Goal: Task Accomplishment & Management: Complete application form

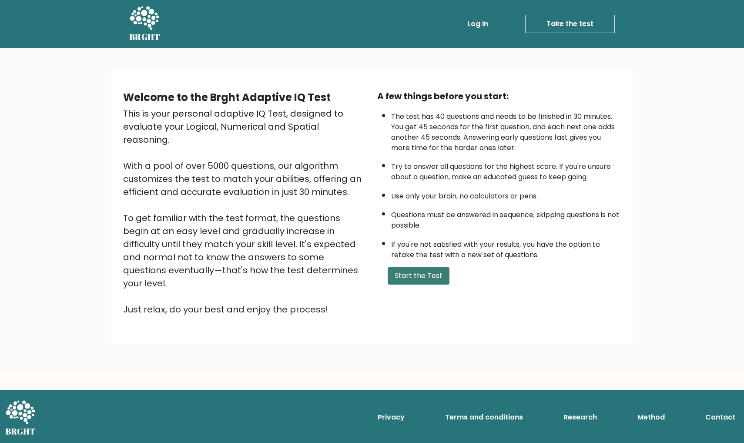
click at [408, 285] on button "Start the Test" at bounding box center [419, 275] width 62 height 17
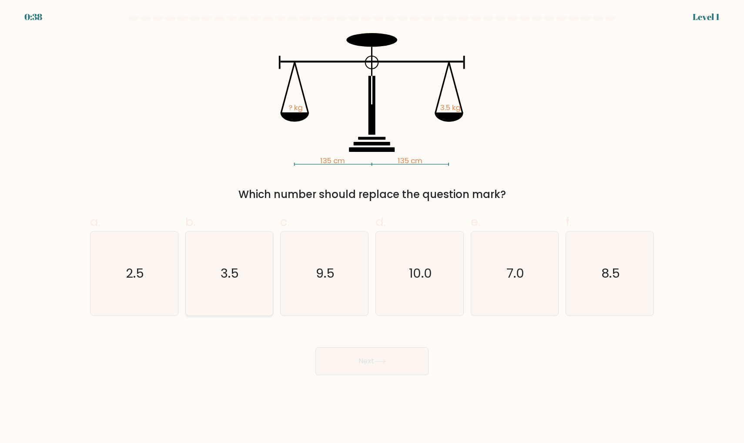
click at [229, 290] on icon "3.5" at bounding box center [229, 274] width 84 height 84
click at [372, 227] on input "b. 3.5" at bounding box center [372, 225] width 0 height 6
radio input "true"
click at [342, 364] on button "Next" at bounding box center [372, 361] width 113 height 28
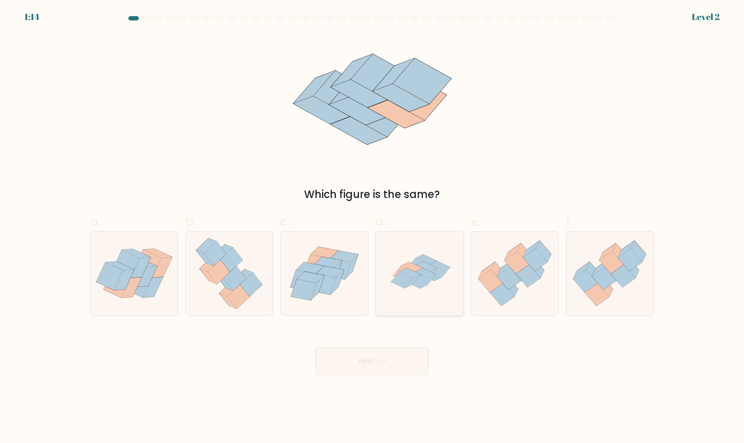
click at [416, 294] on icon at bounding box center [420, 274] width 84 height 84
click at [373, 227] on input "d." at bounding box center [372, 225] width 0 height 6
radio input "true"
click at [375, 372] on button "Next" at bounding box center [372, 361] width 113 height 28
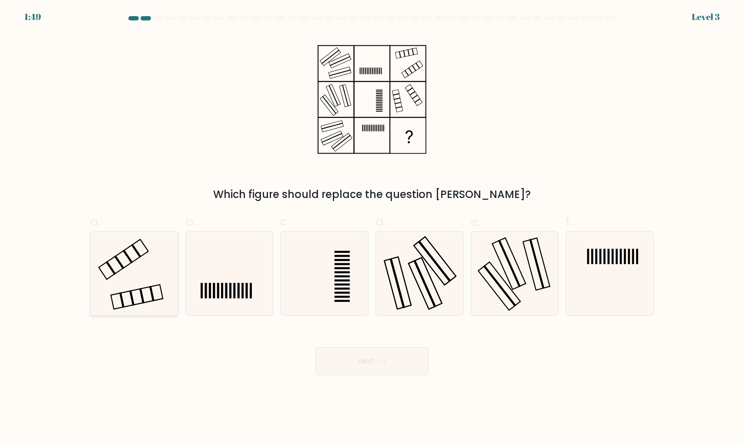
click at [133, 293] on icon at bounding box center [134, 274] width 84 height 84
click at [372, 227] on input "a." at bounding box center [372, 225] width 0 height 6
radio input "true"
click at [365, 363] on button "Next" at bounding box center [372, 361] width 113 height 28
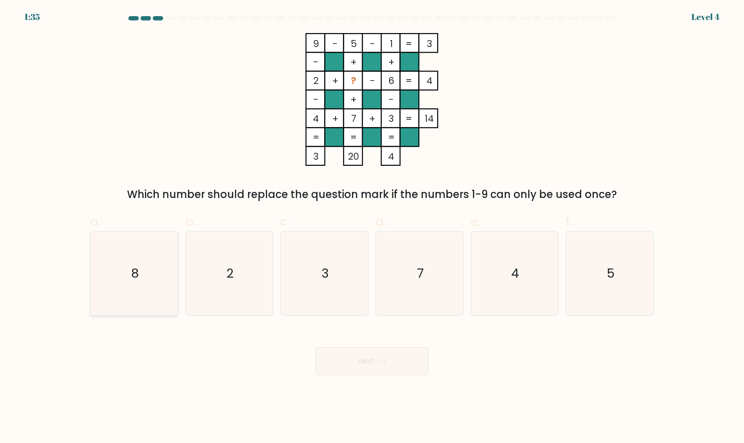
click at [145, 270] on icon "8" at bounding box center [134, 274] width 84 height 84
click at [372, 227] on input "a. 8" at bounding box center [372, 225] width 0 height 6
radio input "true"
click at [343, 366] on button "Next" at bounding box center [372, 361] width 113 height 28
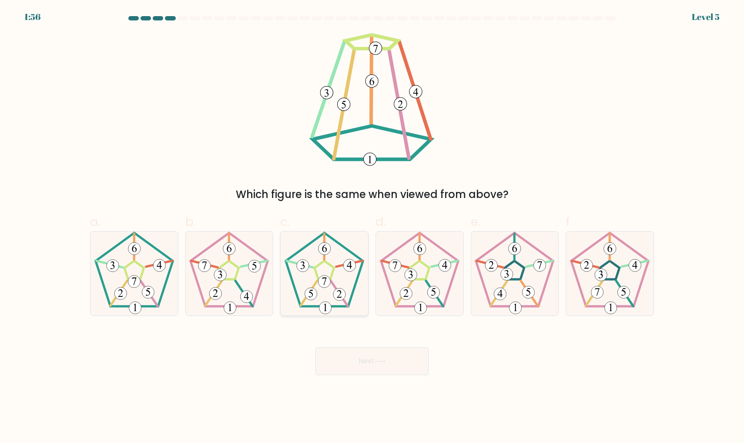
click at [315, 282] on icon at bounding box center [325, 274] width 84 height 84
click at [372, 227] on input "c." at bounding box center [372, 225] width 0 height 6
radio input "true"
click at [343, 360] on button "Next" at bounding box center [372, 361] width 113 height 28
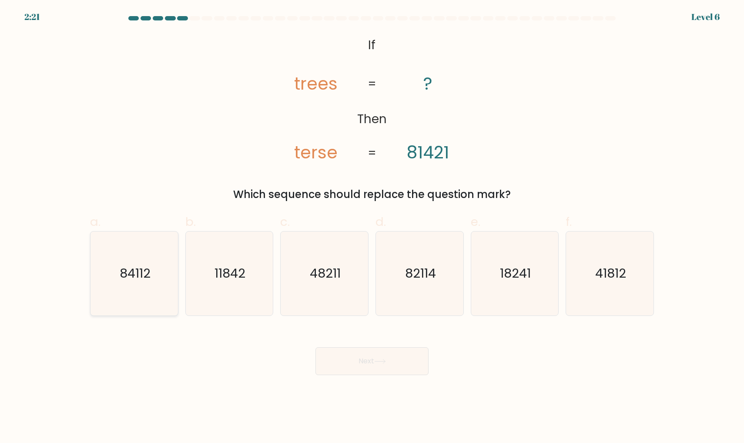
click at [117, 280] on icon "84112" at bounding box center [134, 274] width 84 height 84
click at [372, 227] on input "a. 84112" at bounding box center [372, 225] width 0 height 6
radio input "true"
click at [380, 360] on icon at bounding box center [380, 361] width 12 height 5
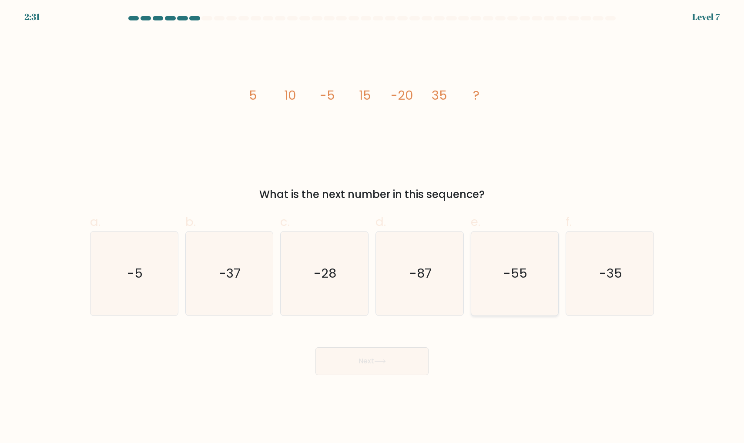
click at [505, 285] on icon "-55" at bounding box center [515, 274] width 84 height 84
click at [373, 227] on input "e. -55" at bounding box center [372, 225] width 0 height 6
radio input "true"
click at [360, 356] on button "Next" at bounding box center [372, 361] width 113 height 28
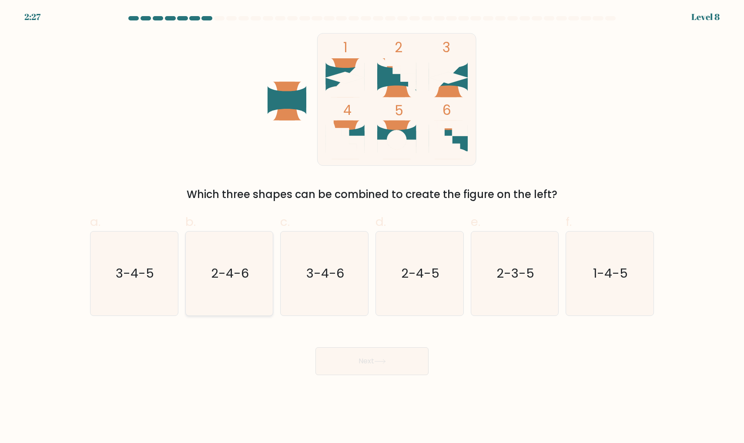
click at [219, 266] on text "2-4-6" at bounding box center [230, 273] width 38 height 17
click at [372, 227] on input "b. 2-4-6" at bounding box center [372, 225] width 0 height 6
radio input "true"
click at [356, 362] on button "Next" at bounding box center [372, 361] width 113 height 28
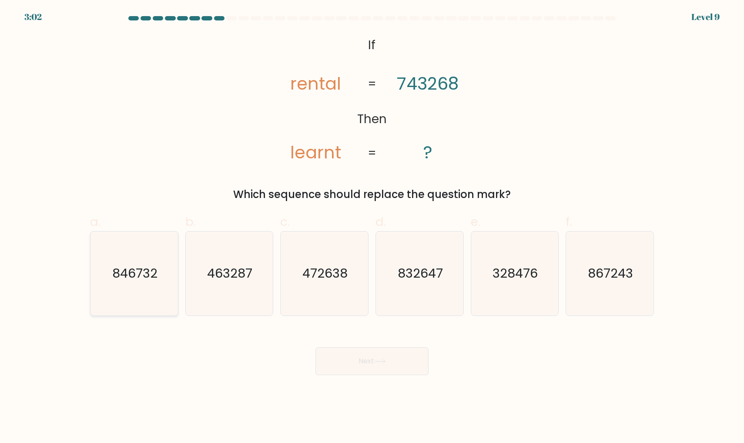
click at [141, 286] on icon "846732" at bounding box center [134, 274] width 84 height 84
click at [372, 227] on input "a. 846732" at bounding box center [372, 225] width 0 height 6
radio input "true"
click at [360, 364] on button "Next" at bounding box center [372, 361] width 113 height 28
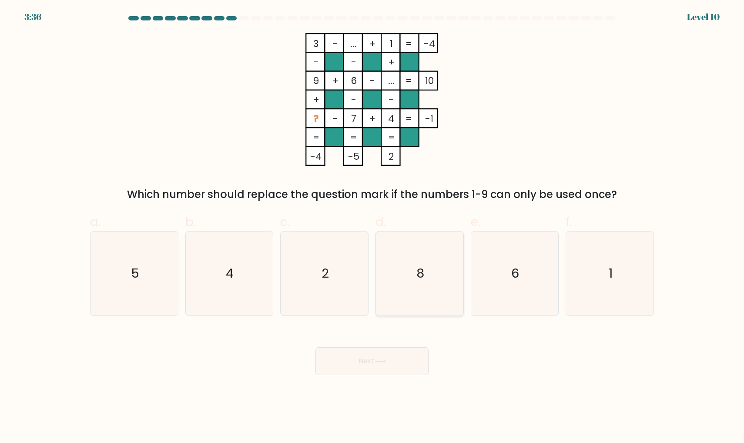
click at [435, 285] on icon "8" at bounding box center [420, 274] width 84 height 84
click at [373, 227] on input "d. 8" at bounding box center [372, 225] width 0 height 6
radio input "true"
click at [392, 361] on button "Next" at bounding box center [372, 361] width 113 height 28
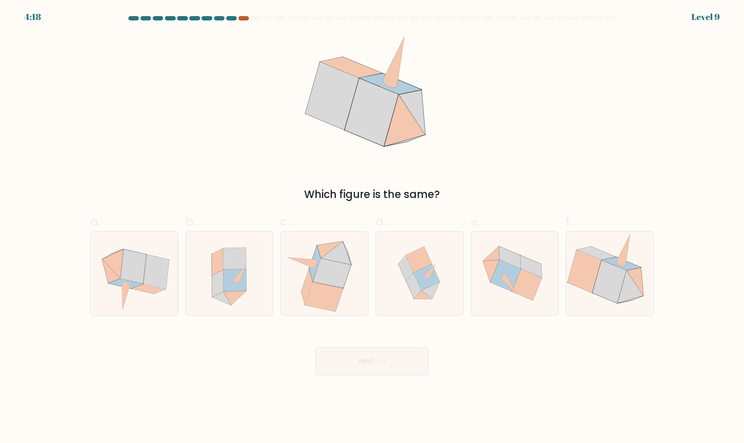
click at [244, 19] on div at bounding box center [244, 18] width 10 height 4
click at [410, 276] on icon at bounding box center [405, 268] width 15 height 26
click at [373, 227] on input "d." at bounding box center [372, 225] width 0 height 6
radio input "true"
click at [396, 363] on button "Next" at bounding box center [372, 361] width 113 height 28
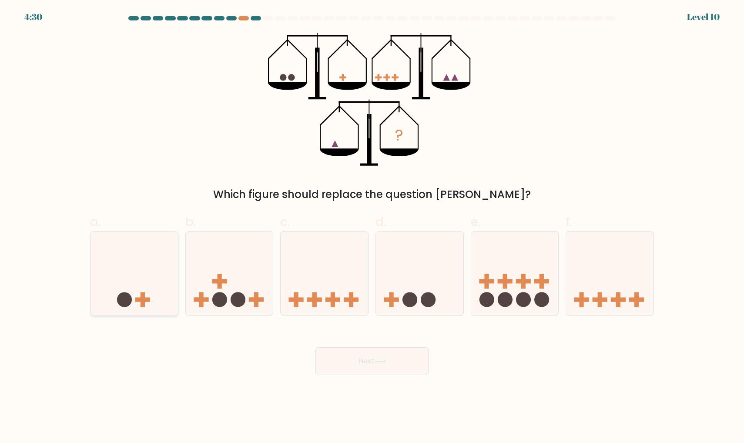
click at [116, 285] on icon at bounding box center [135, 273] width 88 height 72
click at [372, 227] on input "a." at bounding box center [372, 225] width 0 height 6
radio input "true"
click at [342, 355] on button "Next" at bounding box center [372, 361] width 113 height 28
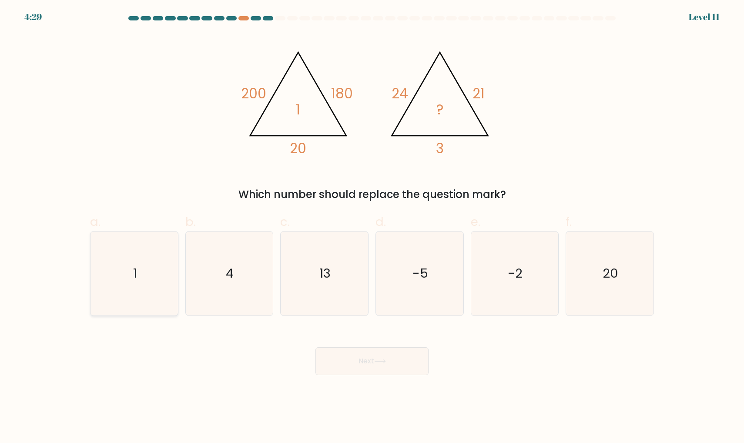
click at [155, 299] on icon "1" at bounding box center [134, 274] width 84 height 84
click at [372, 227] on input "a. 1" at bounding box center [372, 225] width 0 height 6
radio input "true"
click at [333, 355] on button "Next" at bounding box center [372, 361] width 113 height 28
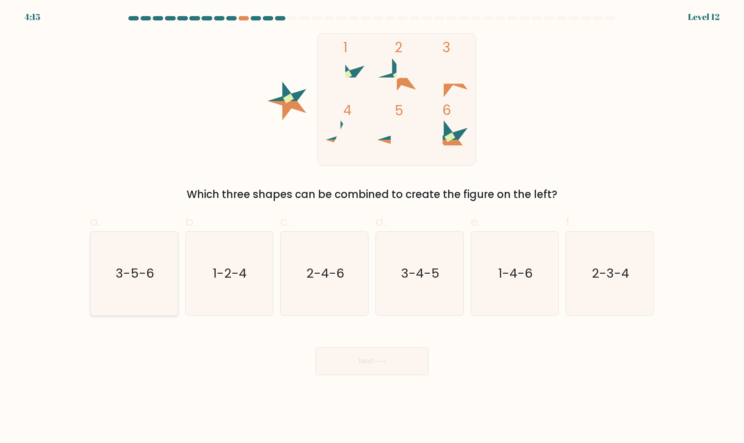
click at [104, 277] on icon "3-5-6" at bounding box center [134, 274] width 84 height 84
click at [372, 227] on input "a. 3-5-6" at bounding box center [372, 225] width 0 height 6
radio input "true"
click at [341, 359] on button "Next" at bounding box center [372, 361] width 113 height 28
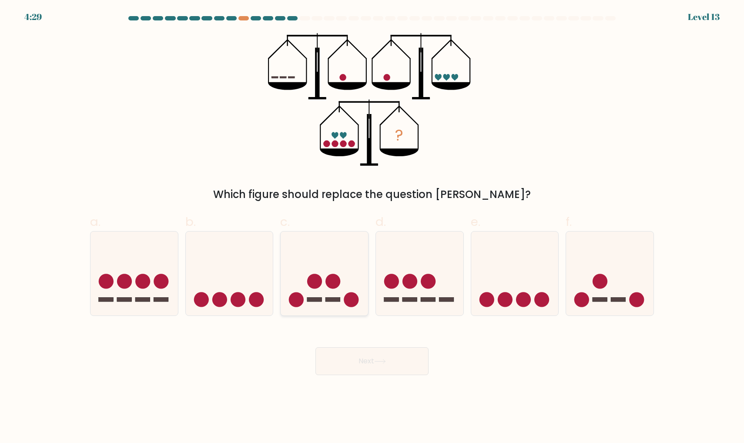
click at [324, 290] on icon at bounding box center [325, 273] width 88 height 72
click at [372, 227] on input "c." at bounding box center [372, 225] width 0 height 6
radio input "true"
click at [347, 360] on button "Next" at bounding box center [372, 361] width 113 height 28
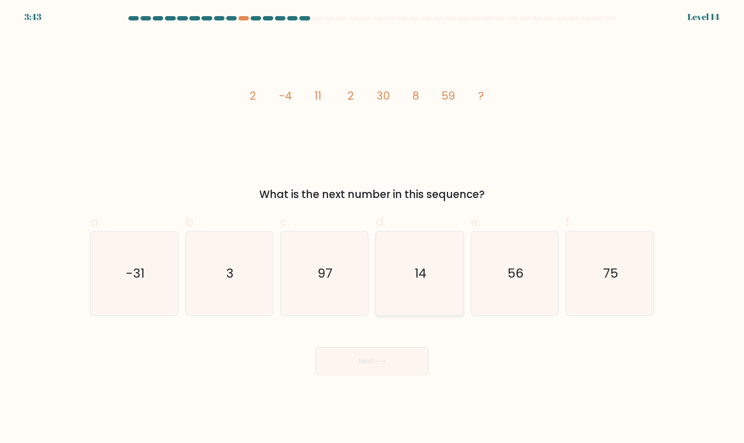
click at [406, 293] on icon "14" at bounding box center [420, 274] width 84 height 84
click at [373, 227] on input "d. 14" at bounding box center [372, 225] width 0 height 6
radio input "true"
click at [373, 355] on button "Next" at bounding box center [372, 361] width 113 height 28
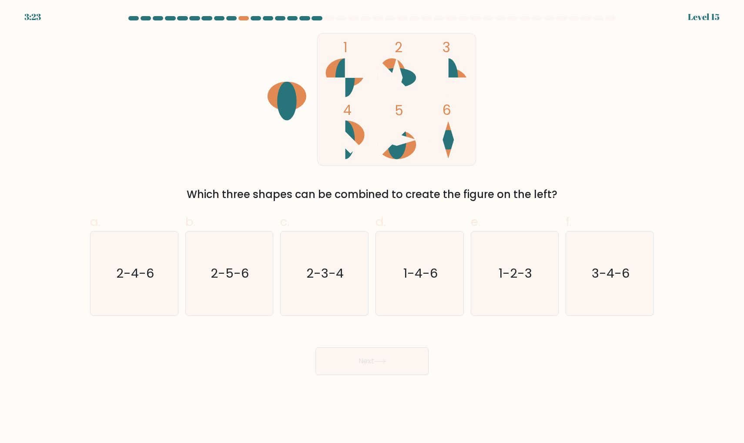
drag, startPoint x: 448, startPoint y: 143, endPoint x: 407, endPoint y: 151, distance: 42.4
click at [407, 151] on icon "1 2 3 4 5 6" at bounding box center [372, 99] width 234 height 133
click at [222, 288] on icon "2-5-6" at bounding box center [229, 274] width 84 height 84
click at [372, 227] on input "b. 2-5-6" at bounding box center [372, 225] width 0 height 6
radio input "true"
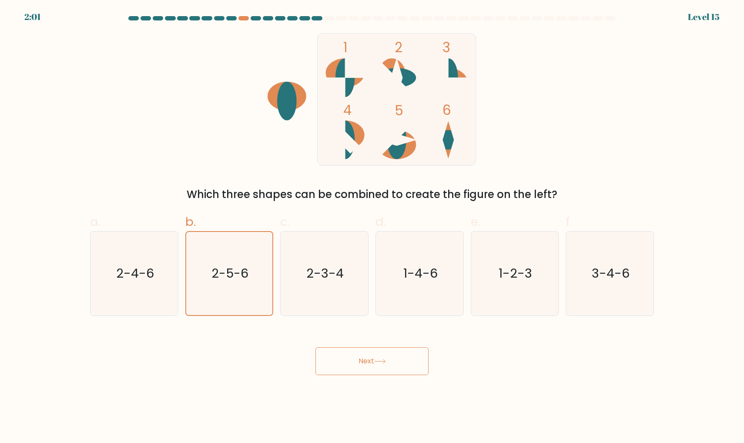
click at [364, 370] on button "Next" at bounding box center [372, 361] width 113 height 28
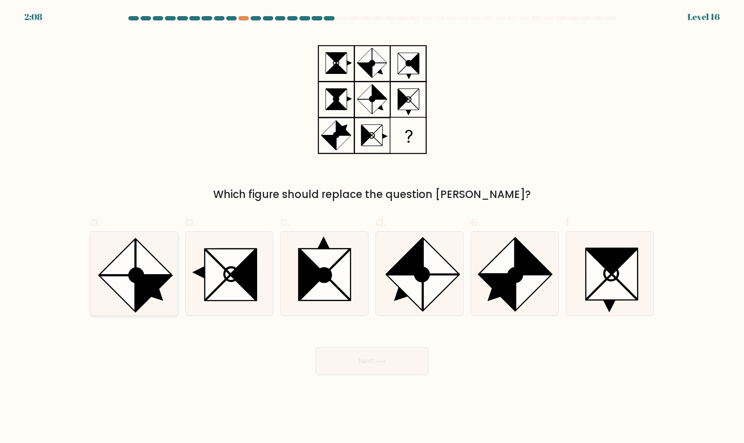
click at [134, 290] on icon at bounding box center [117, 294] width 36 height 36
click at [372, 227] on input "a." at bounding box center [372, 225] width 0 height 6
radio input "true"
click at [321, 355] on button "Next" at bounding box center [372, 361] width 113 height 28
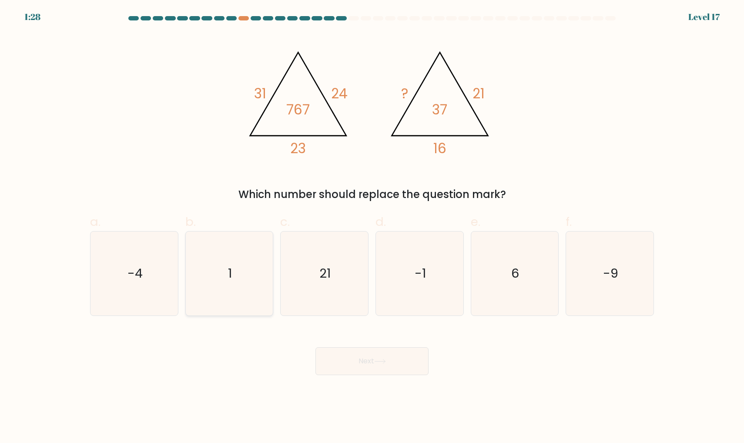
click at [236, 281] on icon "1" at bounding box center [229, 274] width 84 height 84
click at [372, 227] on input "b. 1" at bounding box center [372, 225] width 0 height 6
radio input "true"
click at [341, 357] on button "Next" at bounding box center [372, 361] width 113 height 28
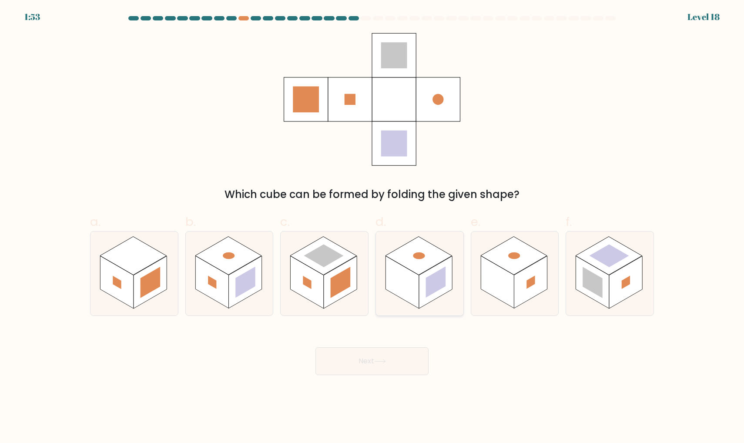
click at [394, 284] on rect at bounding box center [402, 282] width 33 height 53
click at [373, 227] on input "d." at bounding box center [372, 225] width 0 height 6
radio input "true"
click at [364, 358] on button "Next" at bounding box center [372, 361] width 113 height 28
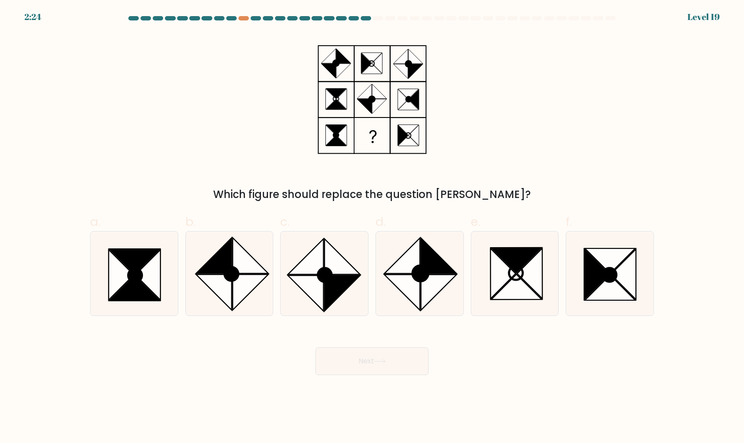
click at [336, 52] on icon at bounding box center [328, 56] width 14 height 14
click at [366, 54] on icon at bounding box center [371, 58] width 20 height 10
click at [395, 51] on icon at bounding box center [372, 99] width 109 height 133
click at [331, 98] on icon at bounding box center [331, 99] width 10 height 20
click at [381, 95] on icon at bounding box center [379, 91] width 14 height 14
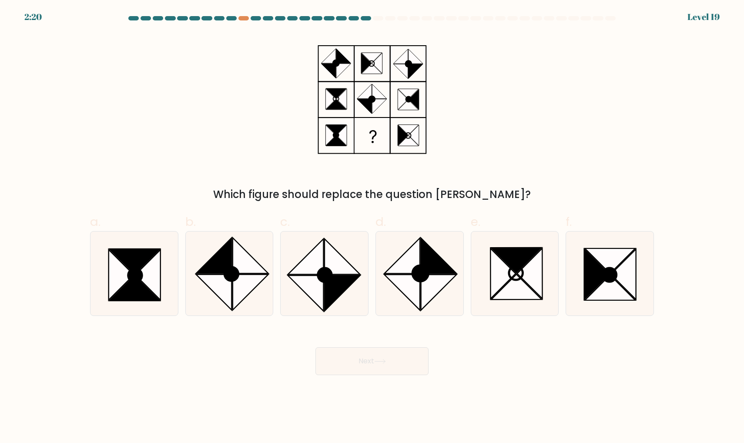
click at [414, 95] on icon at bounding box center [414, 99] width 10 height 20
click at [326, 135] on icon at bounding box center [331, 135] width 10 height 20
click at [373, 124] on rect at bounding box center [372, 135] width 34 height 34
click at [411, 142] on icon at bounding box center [408, 141] width 20 height 10
click at [530, 288] on icon at bounding box center [517, 286] width 51 height 25
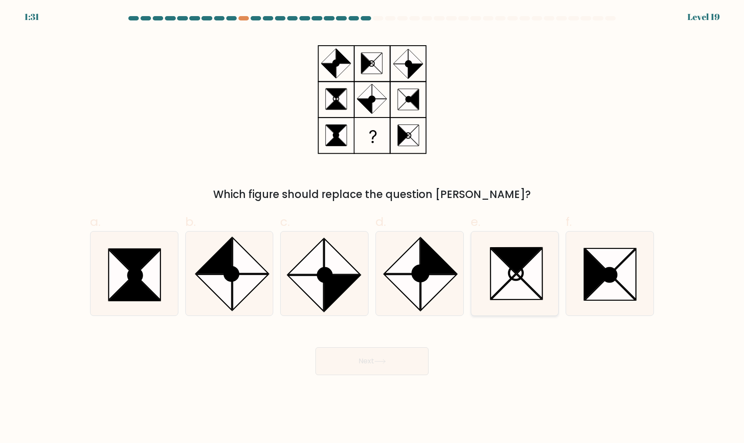
click at [373, 227] on input "e." at bounding box center [372, 225] width 0 height 6
radio input "true"
click at [383, 358] on button "Next" at bounding box center [372, 361] width 113 height 28
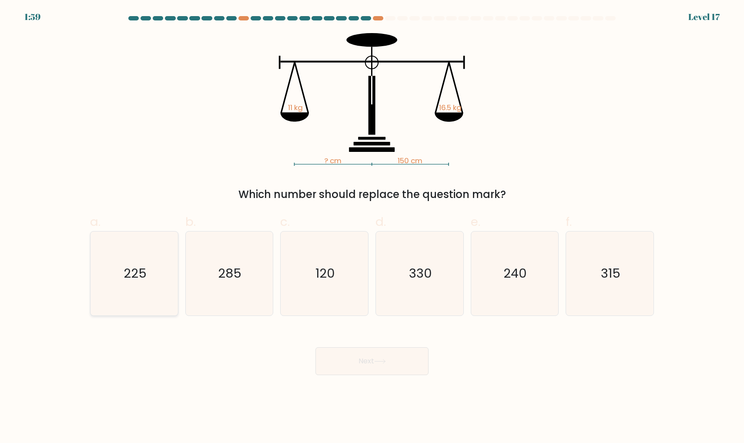
click at [152, 264] on icon "225" at bounding box center [134, 274] width 84 height 84
click at [372, 227] on input "a. 225" at bounding box center [372, 225] width 0 height 6
radio input "true"
click at [357, 367] on button "Next" at bounding box center [372, 361] width 113 height 28
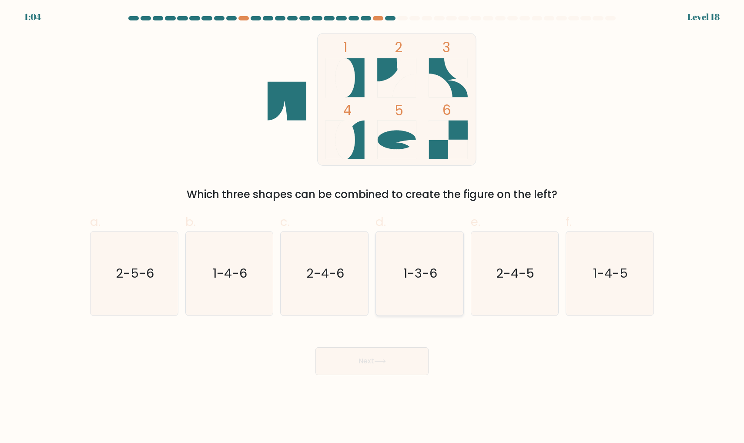
click at [421, 264] on icon "1-3-6" at bounding box center [420, 274] width 84 height 84
click at [373, 227] on input "d. 1-3-6" at bounding box center [372, 225] width 0 height 6
radio input "true"
click at [361, 365] on button "Next" at bounding box center [372, 361] width 113 height 28
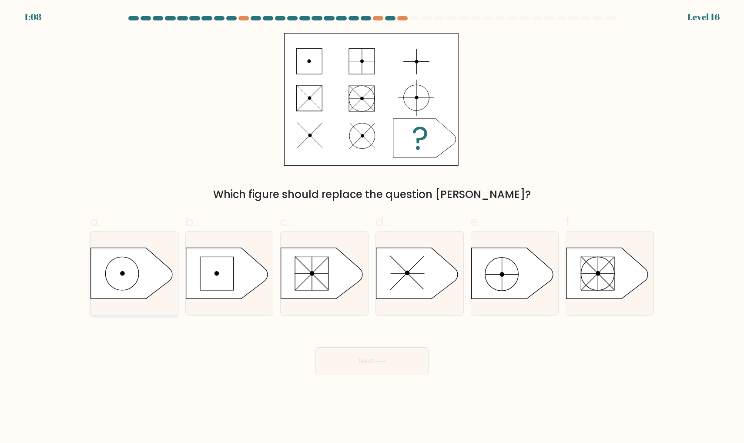
click at [118, 278] on icon at bounding box center [132, 273] width 82 height 51
click at [372, 227] on input "a." at bounding box center [372, 225] width 0 height 6
radio input "true"
click at [344, 364] on button "Next" at bounding box center [372, 361] width 113 height 28
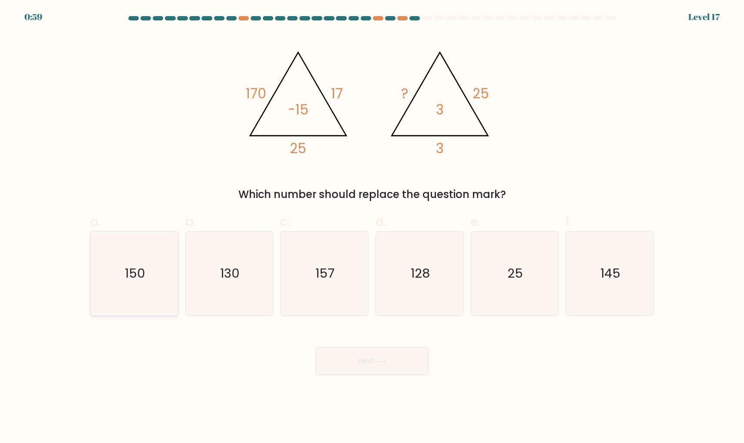
click at [143, 276] on text "150" at bounding box center [135, 273] width 20 height 17
click at [372, 227] on input "a. 150" at bounding box center [372, 225] width 0 height 6
radio input "true"
click at [385, 368] on button "Next" at bounding box center [372, 361] width 113 height 28
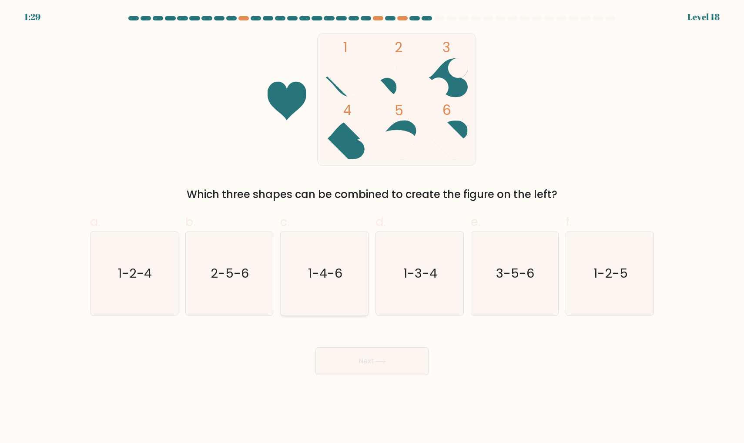
click at [326, 272] on text "1-4-6" at bounding box center [325, 273] width 34 height 17
click at [372, 227] on input "c. 1-4-6" at bounding box center [372, 225] width 0 height 6
radio input "true"
click at [349, 367] on button "Next" at bounding box center [372, 361] width 113 height 28
click at [345, 268] on icon "1-4-6" at bounding box center [324, 273] width 83 height 83
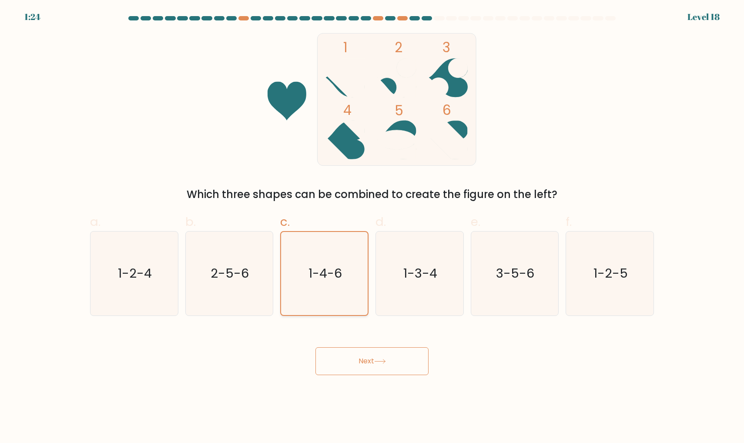
click at [372, 227] on input "c. 1-4-6" at bounding box center [372, 225] width 0 height 6
click at [388, 291] on icon "1-3-4" at bounding box center [420, 274] width 84 height 84
click at [373, 227] on input "d. 1-3-4" at bounding box center [372, 225] width 0 height 6
radio input "true"
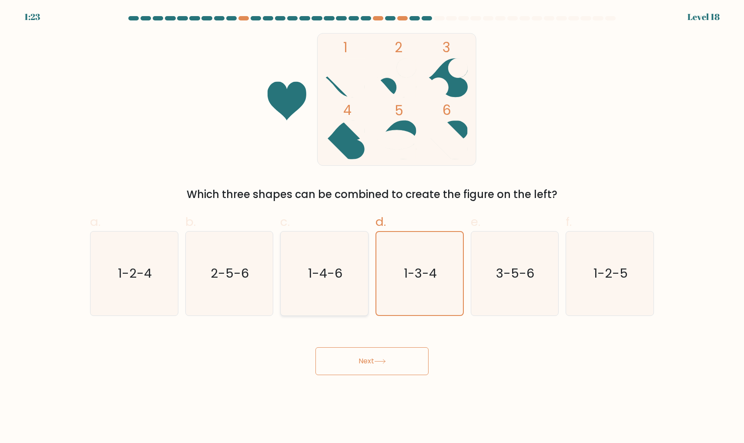
click at [344, 291] on icon "1-4-6" at bounding box center [325, 274] width 84 height 84
click at [372, 227] on input "c. 1-4-6" at bounding box center [372, 225] width 0 height 6
radio input "true"
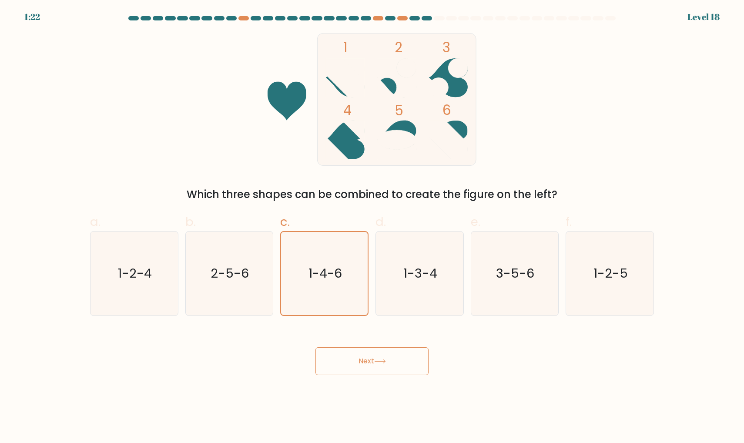
click at [343, 364] on button "Next" at bounding box center [372, 361] width 113 height 28
click at [359, 357] on button "Next" at bounding box center [372, 361] width 113 height 28
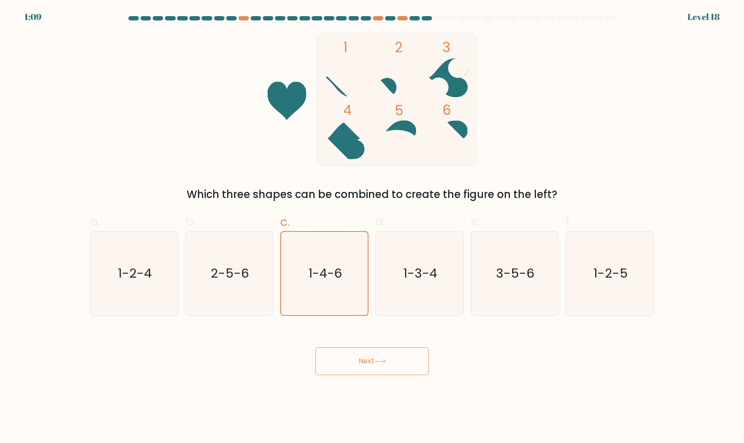
click at [357, 369] on button "Next" at bounding box center [372, 361] width 113 height 28
click at [403, 296] on icon "1-3-4" at bounding box center [420, 274] width 84 height 84
click at [373, 227] on input "d. 1-3-4" at bounding box center [372, 225] width 0 height 6
radio input "true"
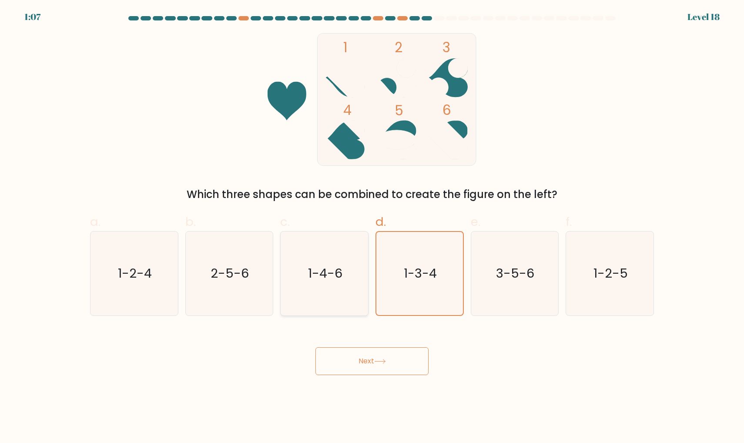
click at [345, 296] on icon "1-4-6" at bounding box center [325, 274] width 84 height 84
click at [372, 227] on input "c. 1-4-6" at bounding box center [372, 225] width 0 height 6
radio input "true"
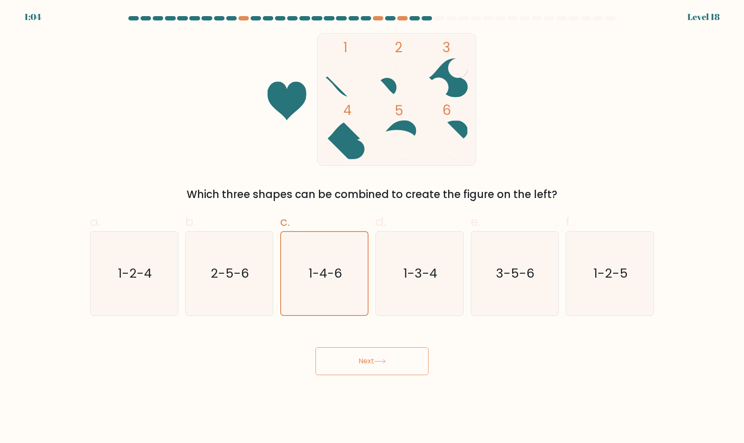
click at [361, 367] on button "Next" at bounding box center [372, 361] width 113 height 28
click at [248, 286] on icon "2-5-6" at bounding box center [229, 274] width 84 height 84
click at [372, 227] on input "b. 2-5-6" at bounding box center [372, 225] width 0 height 6
radio input "true"
click at [312, 286] on icon "1-4-6" at bounding box center [325, 274] width 84 height 84
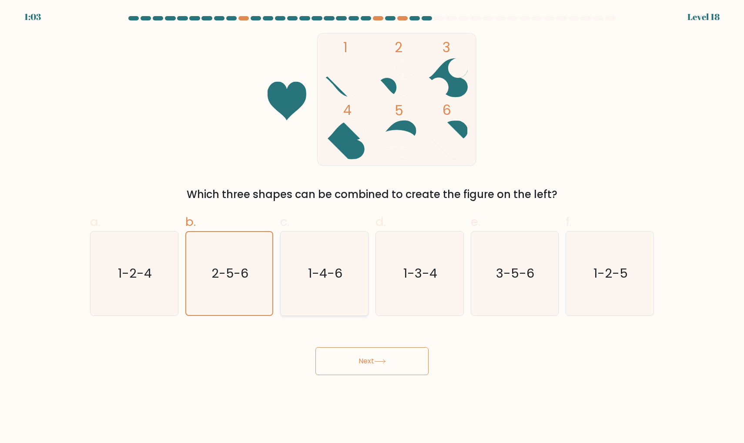
click at [372, 227] on input "c. 1-4-6" at bounding box center [372, 225] width 0 height 6
radio input "true"
click at [354, 87] on icon at bounding box center [345, 77] width 39 height 39
click at [404, 19] on div at bounding box center [402, 18] width 10 height 4
click at [435, 16] on div "1:01 Level 18" at bounding box center [372, 12] width 744 height 24
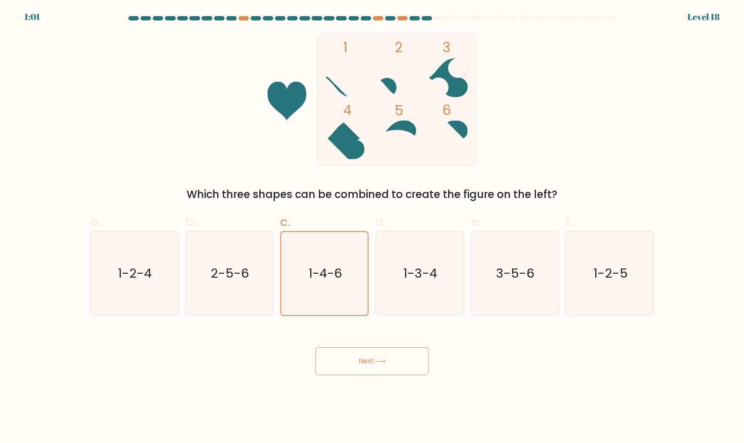
click at [420, 16] on div "1:01 Level 18" at bounding box center [372, 12] width 744 height 24
click at [435, 16] on div "1:00 Level 18" at bounding box center [372, 12] width 744 height 24
click at [424, 19] on div at bounding box center [427, 18] width 10 height 4
click at [339, 256] on icon "1-4-6" at bounding box center [324, 273] width 83 height 83
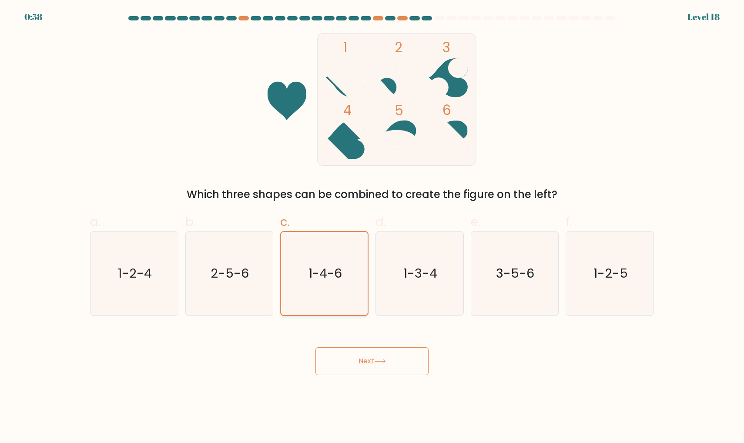
click at [372, 227] on input "c. 1-4-6" at bounding box center [372, 225] width 0 height 6
click at [345, 370] on button "Next" at bounding box center [372, 361] width 113 height 28
click at [337, 317] on form at bounding box center [372, 195] width 744 height 359
click at [337, 367] on button "Next" at bounding box center [372, 361] width 113 height 28
click at [394, 270] on icon "1-3-4" at bounding box center [420, 274] width 84 height 84
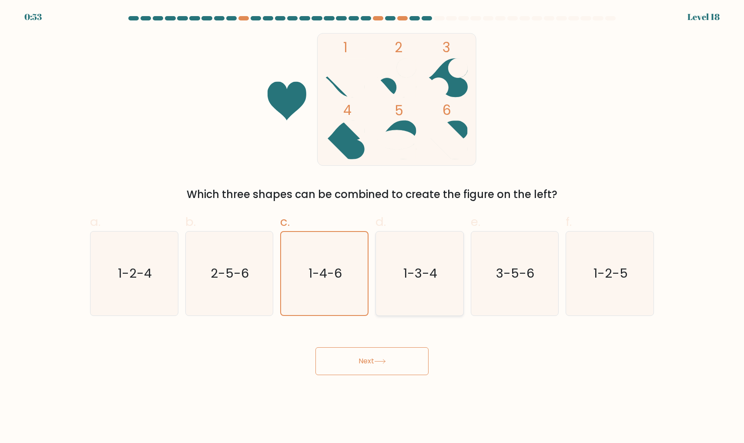
click at [373, 227] on input "d. 1-3-4" at bounding box center [372, 225] width 0 height 6
radio input "true"
click at [330, 284] on icon "1-4-6" at bounding box center [325, 274] width 84 height 84
click at [372, 227] on input "c. 1-4-6" at bounding box center [372, 225] width 0 height 6
radio input "true"
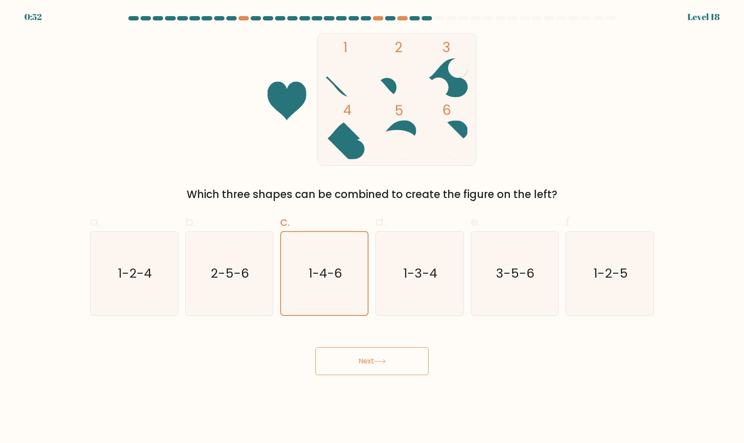
click at [336, 360] on button "Next" at bounding box center [372, 361] width 113 height 28
click at [346, 99] on rect at bounding box center [397, 99] width 159 height 132
click at [321, 276] on text "1-4-6" at bounding box center [325, 273] width 34 height 17
click at [372, 227] on input "c. 1-4-6" at bounding box center [372, 225] width 0 height 6
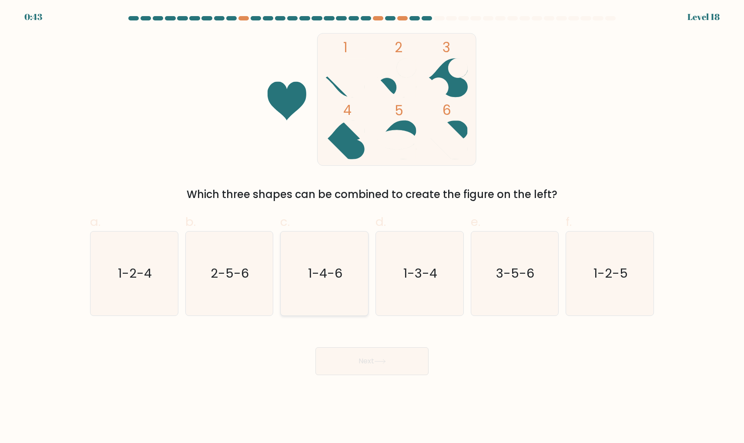
radio input "true"
click at [345, 352] on button "Next" at bounding box center [372, 361] width 113 height 28
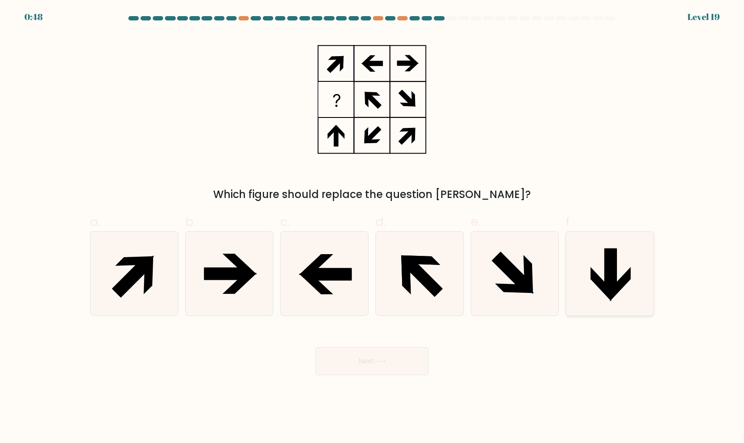
click at [610, 298] on icon at bounding box center [601, 284] width 21 height 34
click at [373, 227] on input "f." at bounding box center [372, 225] width 0 height 6
radio input "true"
click at [384, 360] on icon at bounding box center [380, 361] width 12 height 5
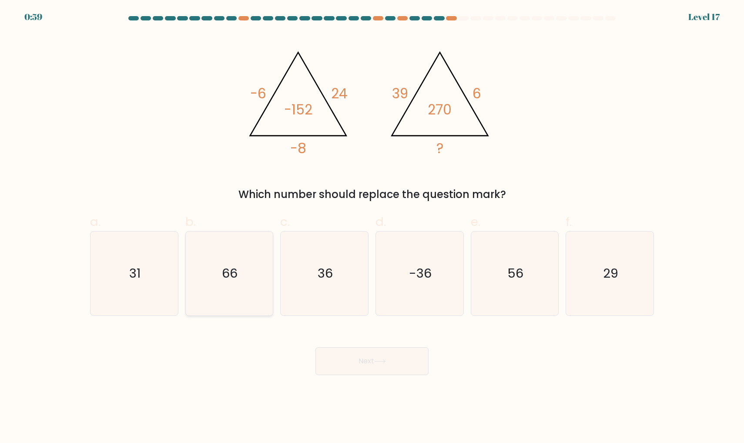
click at [229, 268] on text "66" at bounding box center [230, 273] width 16 height 17
click at [372, 227] on input "b. 66" at bounding box center [372, 225] width 0 height 6
radio input "true"
click at [350, 354] on button "Next" at bounding box center [372, 361] width 113 height 28
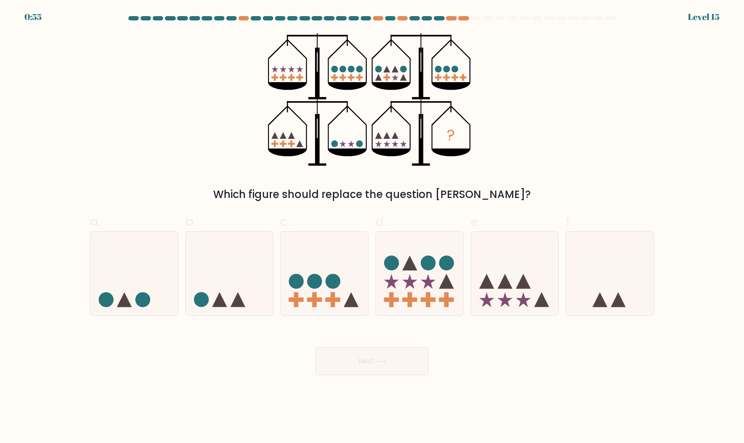
click at [276, 136] on icon at bounding box center [275, 135] width 7 height 7
click at [516, 276] on icon at bounding box center [515, 273] width 88 height 72
click at [373, 227] on input "e." at bounding box center [372, 225] width 0 height 6
radio input "true"
click at [377, 364] on button "Next" at bounding box center [372, 361] width 113 height 28
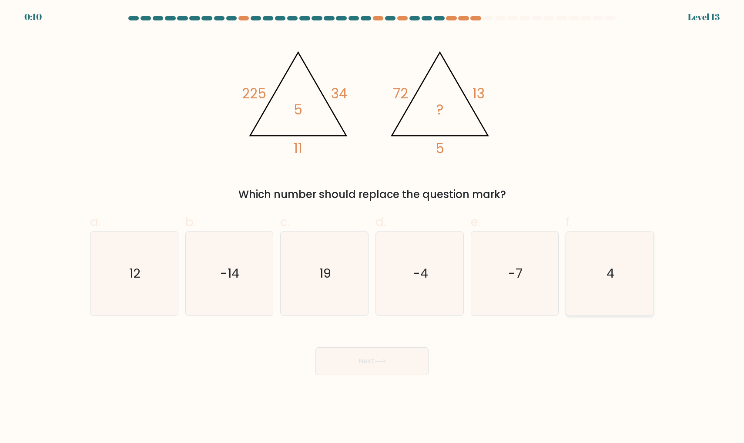
click at [634, 273] on icon "4" at bounding box center [610, 274] width 84 height 84
click at [373, 227] on input "f. 4" at bounding box center [372, 225] width 0 height 6
radio input "true"
click at [373, 359] on button "Next" at bounding box center [372, 361] width 113 height 28
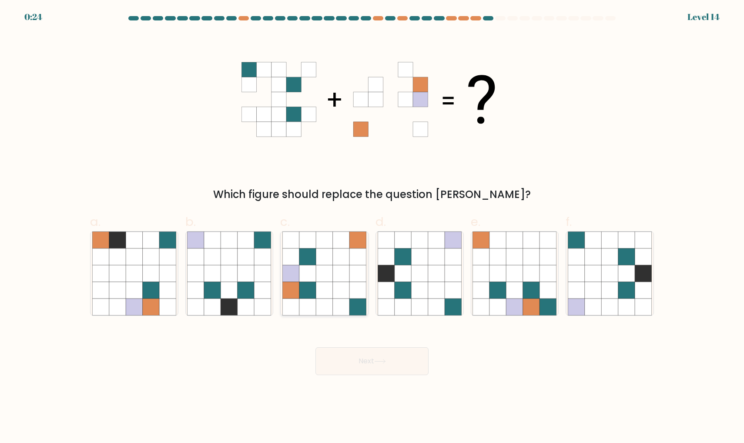
click at [331, 303] on icon at bounding box center [324, 307] width 17 height 17
click at [372, 227] on input "c." at bounding box center [372, 225] width 0 height 6
radio input "true"
click at [349, 365] on button "Next" at bounding box center [372, 361] width 113 height 28
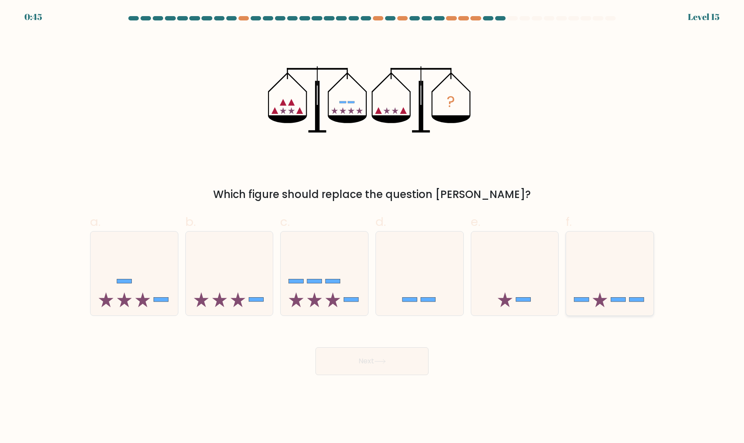
click at [611, 286] on icon at bounding box center [610, 273] width 88 height 72
click at [373, 227] on input "f." at bounding box center [372, 225] width 0 height 6
radio input "true"
click at [376, 363] on button "Next" at bounding box center [372, 361] width 113 height 28
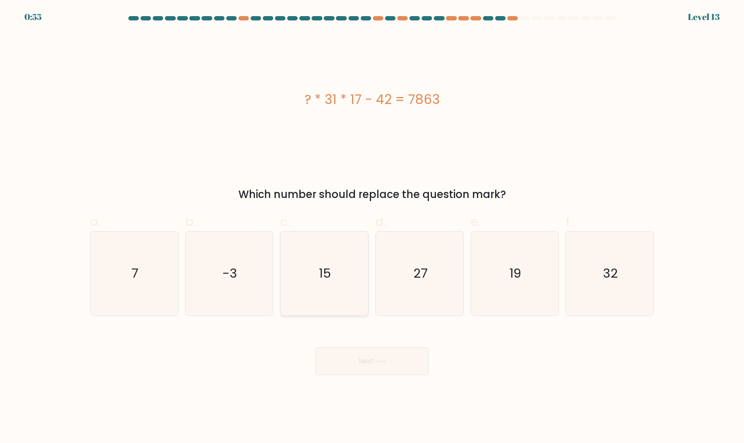
click at [313, 293] on icon "15" at bounding box center [325, 274] width 84 height 84
click at [372, 227] on input "c. 15" at bounding box center [372, 225] width 0 height 6
radio input "true"
click at [348, 365] on button "Next" at bounding box center [372, 361] width 113 height 28
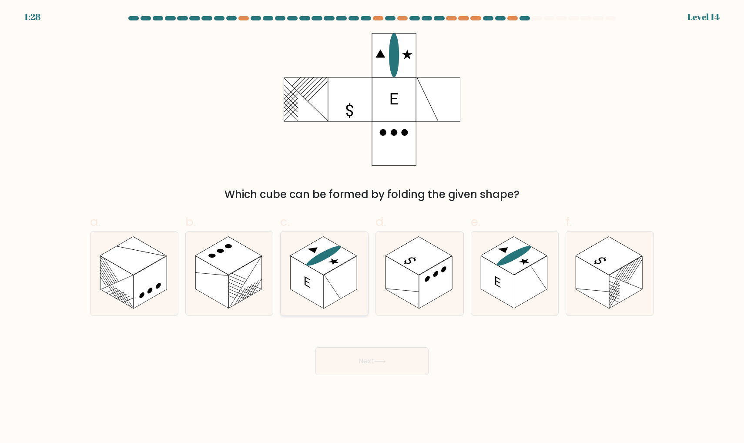
click at [329, 290] on rect at bounding box center [340, 282] width 33 height 53
click at [372, 227] on input "c." at bounding box center [372, 225] width 0 height 6
radio input "true"
click at [339, 355] on button "Next" at bounding box center [372, 361] width 113 height 28
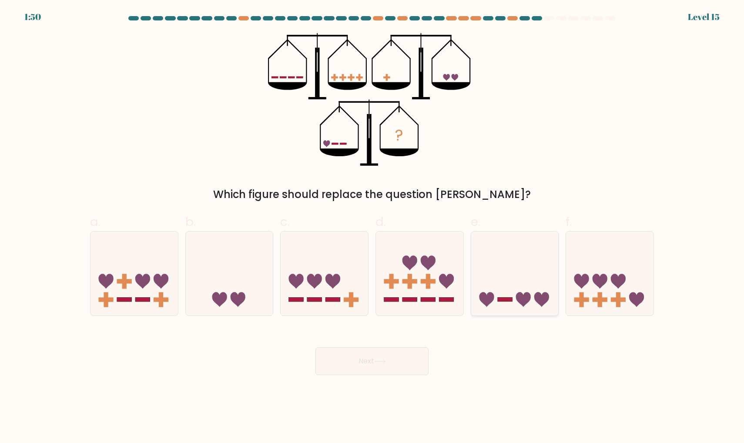
click at [521, 289] on icon at bounding box center [515, 273] width 88 height 72
click at [373, 227] on input "e." at bounding box center [372, 225] width 0 height 6
radio input "true"
click at [384, 357] on button "Next" at bounding box center [372, 361] width 113 height 28
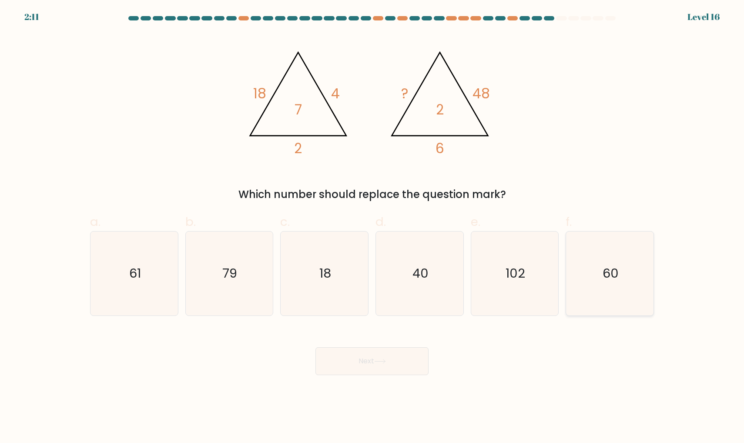
click at [593, 264] on icon "60" at bounding box center [610, 274] width 84 height 84
click at [373, 227] on input "f. 60" at bounding box center [372, 225] width 0 height 6
radio input "true"
click at [379, 359] on icon at bounding box center [380, 361] width 12 height 5
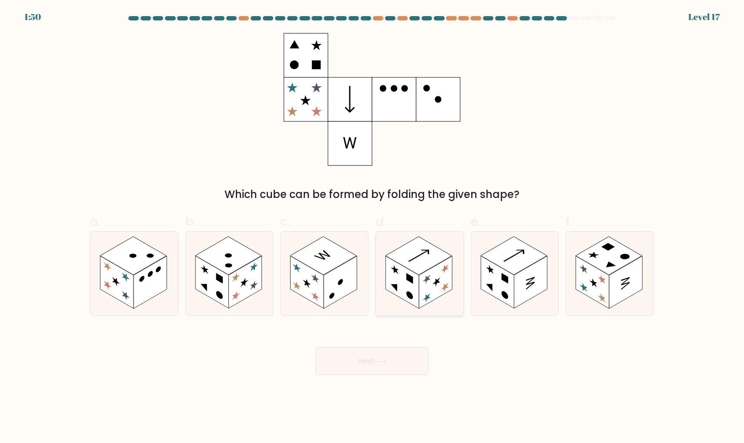
click at [420, 295] on rect at bounding box center [435, 282] width 33 height 53
click at [373, 227] on input "d." at bounding box center [372, 225] width 0 height 6
radio input "true"
click at [374, 351] on button "Next" at bounding box center [372, 361] width 113 height 28
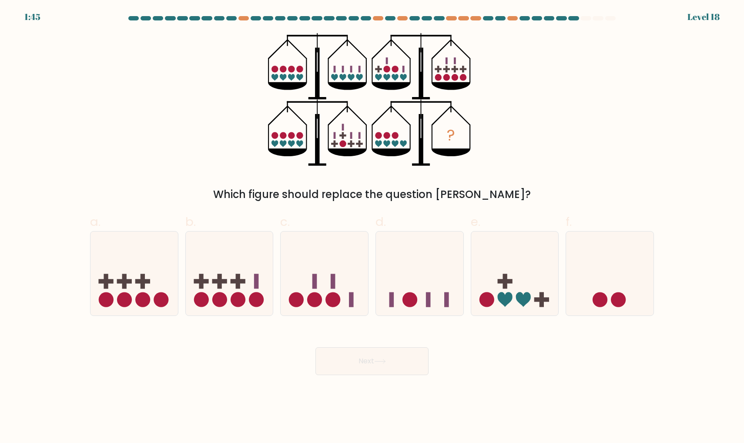
click at [344, 145] on circle at bounding box center [343, 144] width 7 height 7
click at [399, 72] on icon "?" at bounding box center [372, 99] width 208 height 133
click at [407, 67] on icon "?" at bounding box center [372, 99] width 208 height 133
click at [387, 64] on rect at bounding box center [387, 60] width 2 height 7
click at [377, 71] on icon "?" at bounding box center [372, 99] width 208 height 133
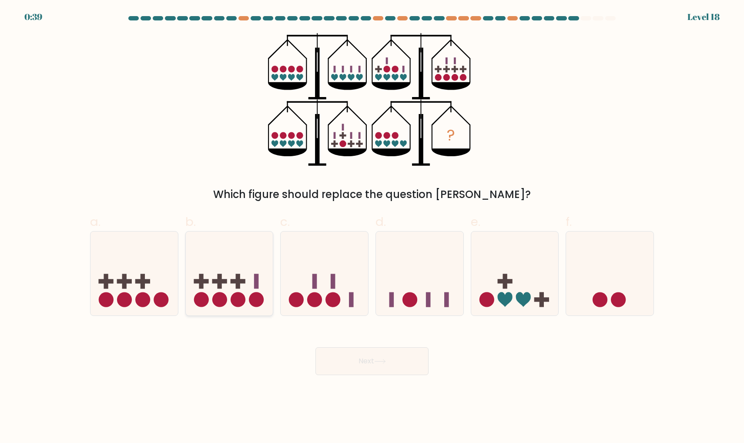
click at [232, 291] on icon at bounding box center [230, 273] width 88 height 72
click at [372, 227] on input "b." at bounding box center [372, 225] width 0 height 6
radio input "true"
click at [117, 285] on icon at bounding box center [135, 273] width 88 height 72
click at [372, 227] on input "a." at bounding box center [372, 225] width 0 height 6
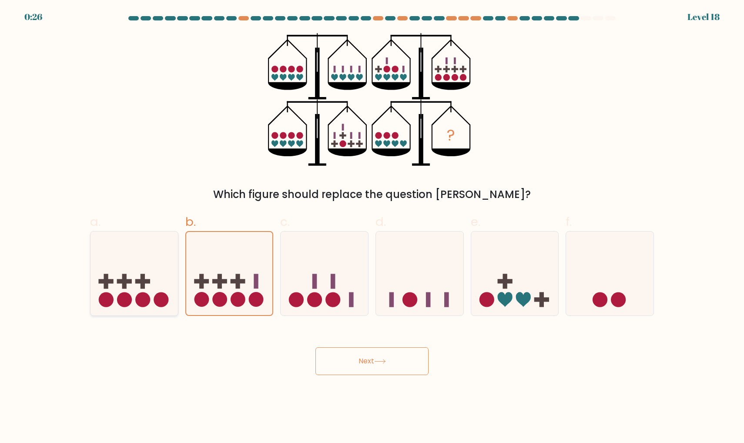
radio input "true"
click at [346, 358] on button "Next" at bounding box center [372, 361] width 113 height 28
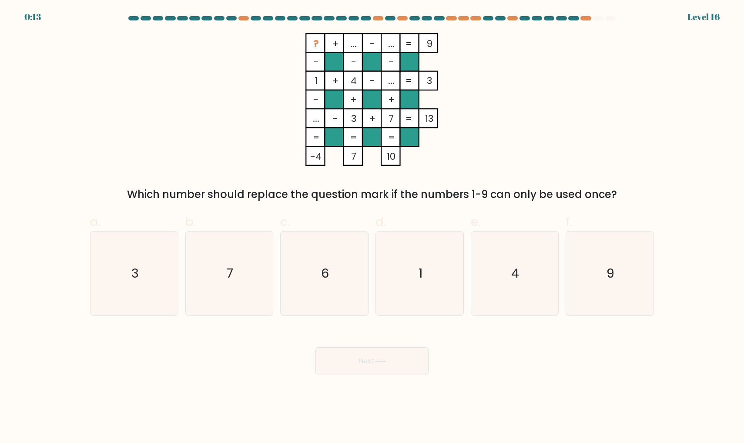
drag, startPoint x: 313, startPoint y: 119, endPoint x: 329, endPoint y: 119, distance: 16.1
click at [329, 119] on icon "? + ... - ... 9 - - - 1 + 4 - ... 3 - + + ... - 3 + 7 = 13 = = = = -4 7 10 =" at bounding box center [372, 99] width 261 height 133
click at [337, 119] on tspan "-" at bounding box center [335, 118] width 5 height 13
click at [597, 266] on icon "9" at bounding box center [610, 274] width 84 height 84
click at [373, 227] on input "f. 9" at bounding box center [372, 225] width 0 height 6
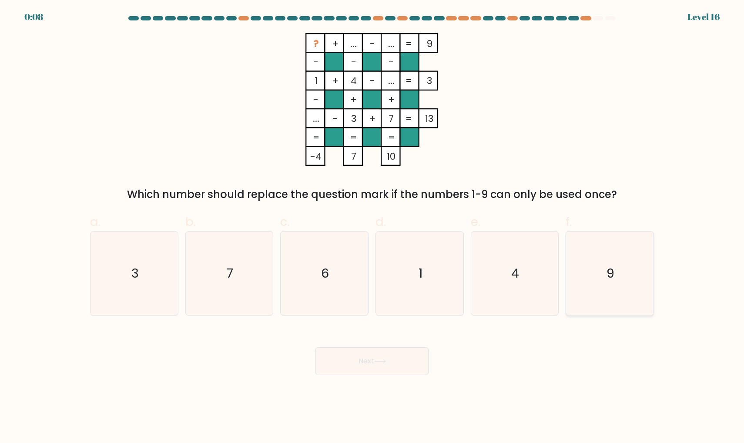
radio input "true"
click at [344, 367] on button "Next" at bounding box center [372, 361] width 113 height 28
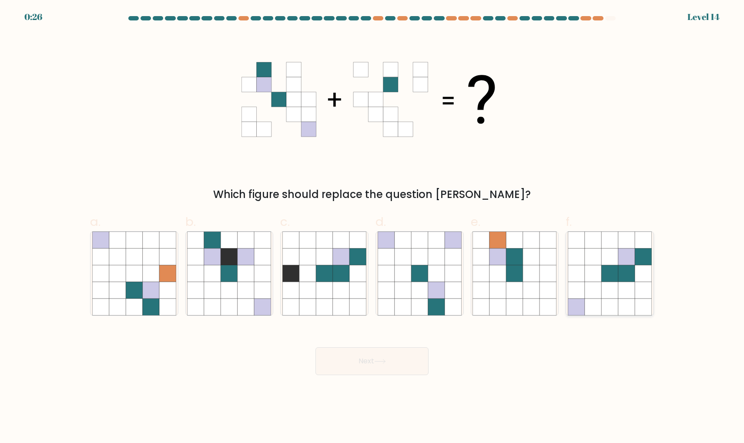
click at [606, 288] on icon at bounding box center [610, 290] width 17 height 17
click at [373, 227] on input "f." at bounding box center [372, 225] width 0 height 6
radio input "true"
click at [344, 355] on button "Next" at bounding box center [372, 361] width 113 height 28
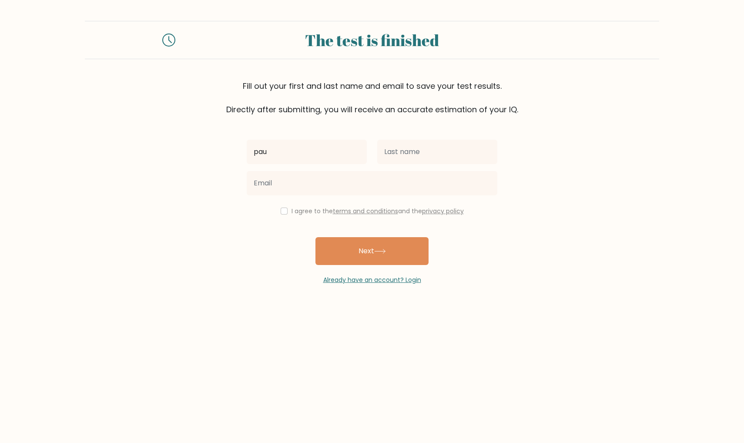
type input "pau"
type input "pri"
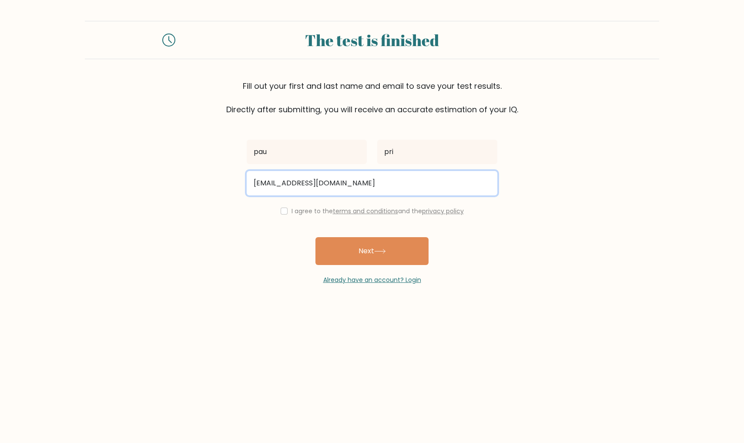
type input "[EMAIL_ADDRESS][DOMAIN_NAME]"
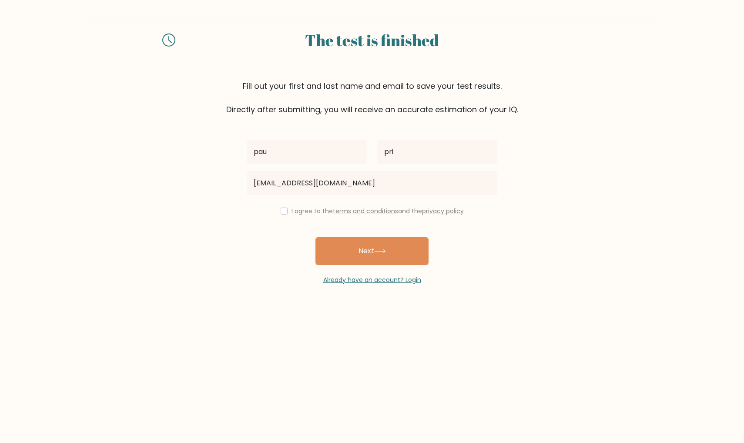
click at [283, 215] on input "checkbox" at bounding box center [284, 211] width 7 height 7
checkbox input "true"
click at [341, 251] on button "Next" at bounding box center [372, 251] width 113 height 28
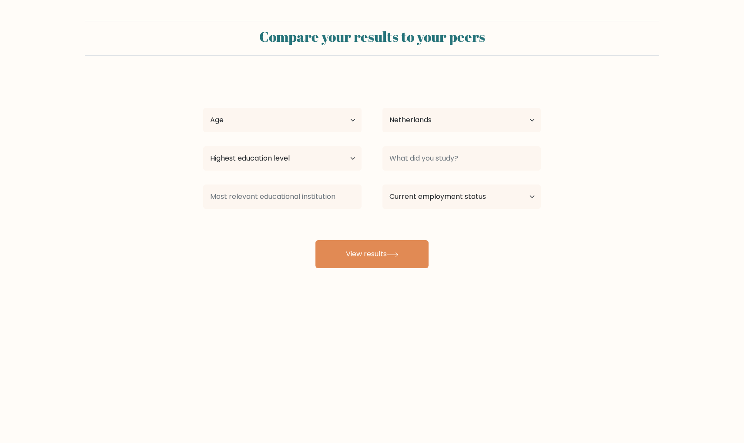
select select "NL"
click at [352, 265] on button "View results" at bounding box center [372, 254] width 113 height 28
select select "25_34"
select select "bachelors_degree"
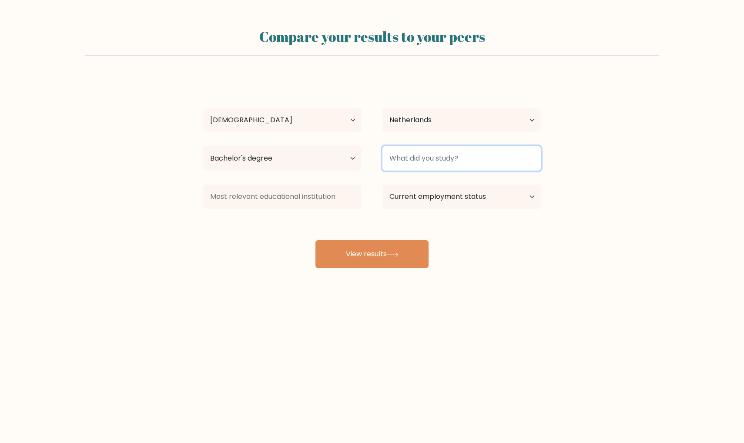
click at [431, 160] on input at bounding box center [462, 158] width 158 height 24
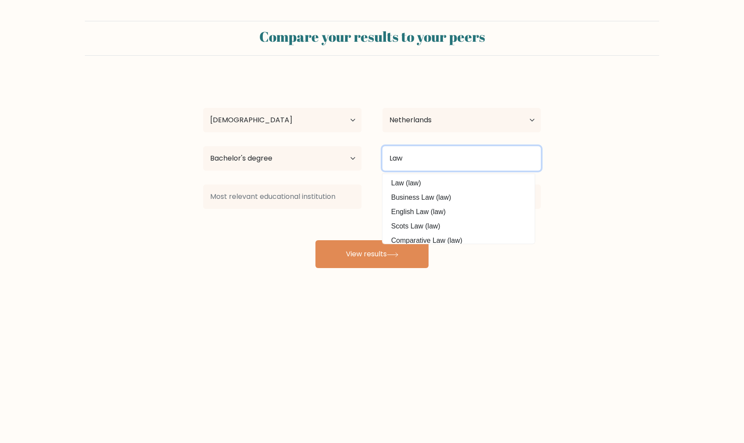
type input "Law"
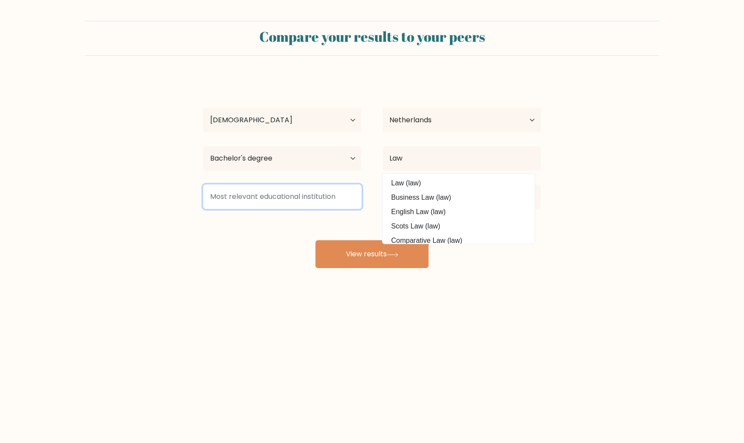
click at [286, 195] on input at bounding box center [282, 197] width 158 height 24
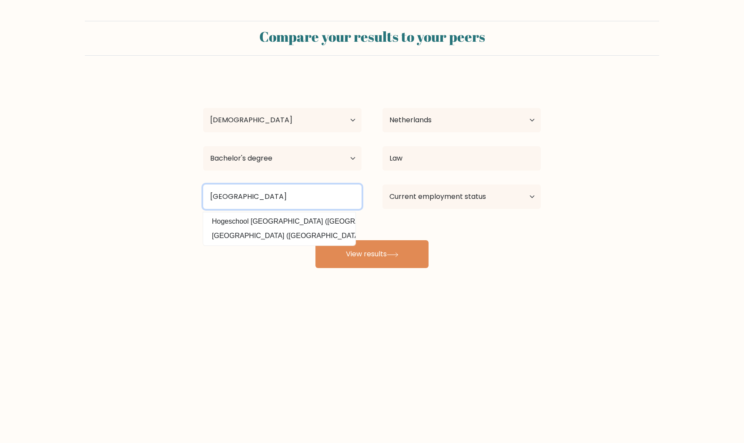
type input "Leiden"
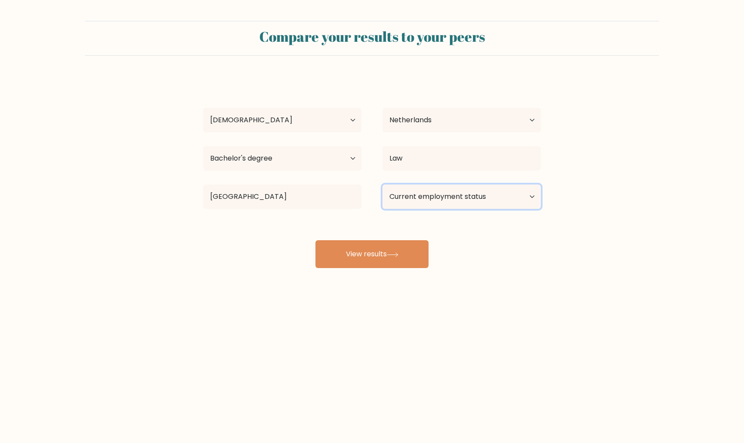
select select "student"
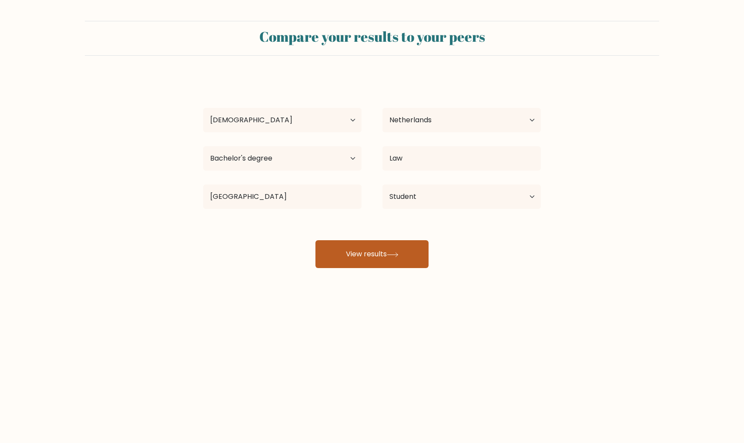
click at [375, 253] on button "View results" at bounding box center [372, 254] width 113 height 28
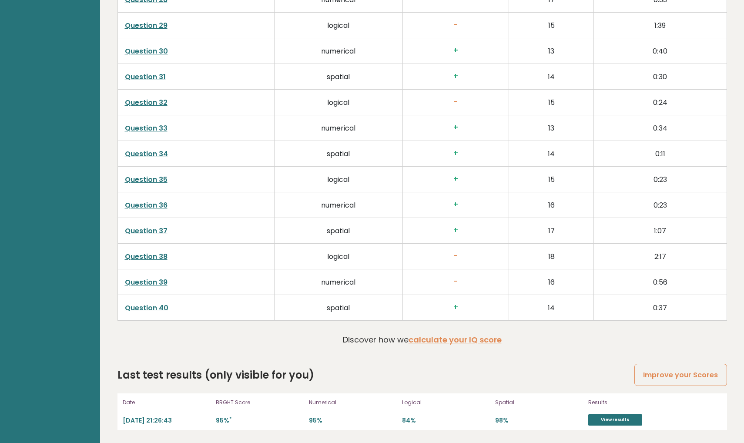
scroll to position [2128, 0]
click at [597, 420] on link "View results" at bounding box center [616, 419] width 54 height 11
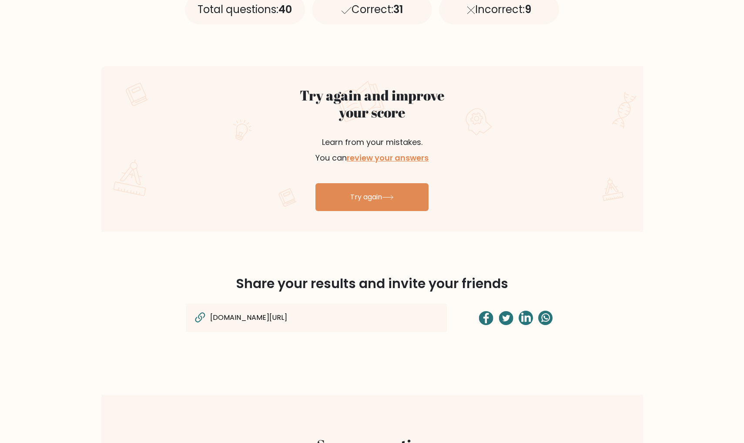
scroll to position [432, 0]
click at [378, 194] on link "Try again" at bounding box center [372, 197] width 113 height 28
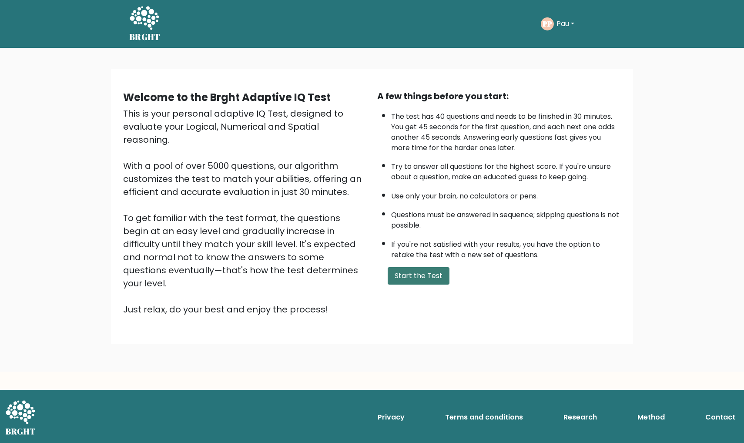
click at [414, 285] on button "Start the Test" at bounding box center [419, 275] width 62 height 17
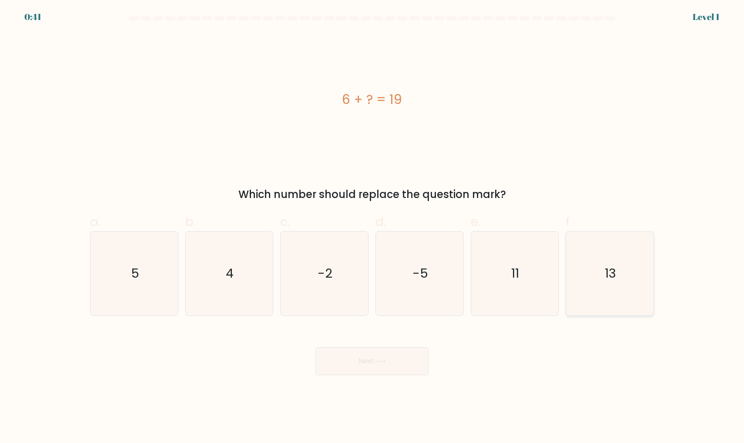
click at [603, 271] on icon "13" at bounding box center [610, 274] width 84 height 84
click at [373, 227] on input "f. 13" at bounding box center [372, 225] width 0 height 6
radio input "true"
click at [384, 364] on button "Next" at bounding box center [372, 361] width 113 height 28
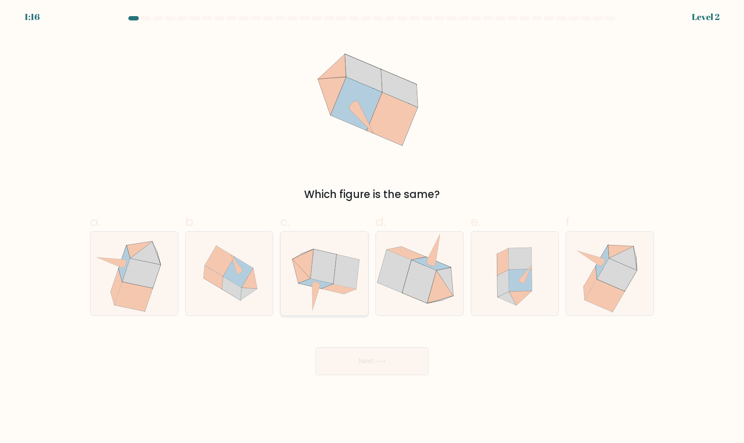
click at [317, 299] on icon at bounding box center [325, 274] width 86 height 84
click at [372, 227] on input "c." at bounding box center [372, 225] width 0 height 6
radio input "true"
click at [367, 362] on button "Next" at bounding box center [372, 361] width 113 height 28
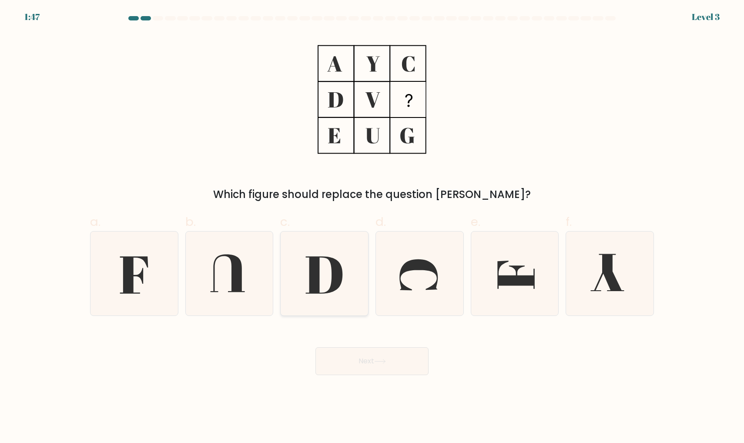
click at [328, 296] on icon at bounding box center [325, 274] width 84 height 84
click at [372, 227] on input "c." at bounding box center [372, 225] width 0 height 6
radio input "true"
click at [152, 289] on icon at bounding box center [134, 274] width 84 height 84
click at [372, 227] on input "a." at bounding box center [372, 225] width 0 height 6
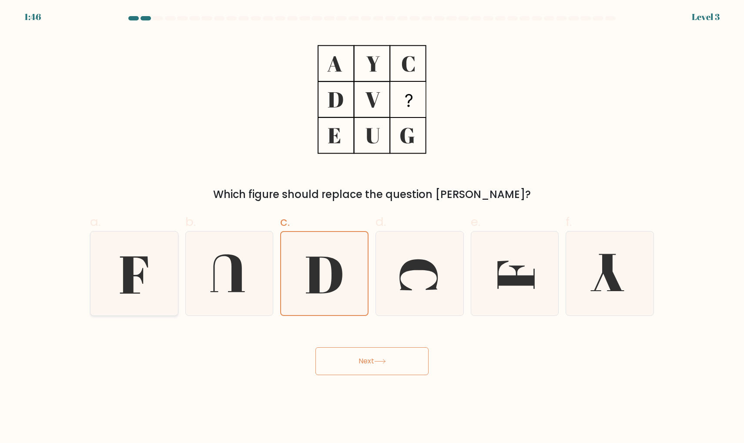
radio input "true"
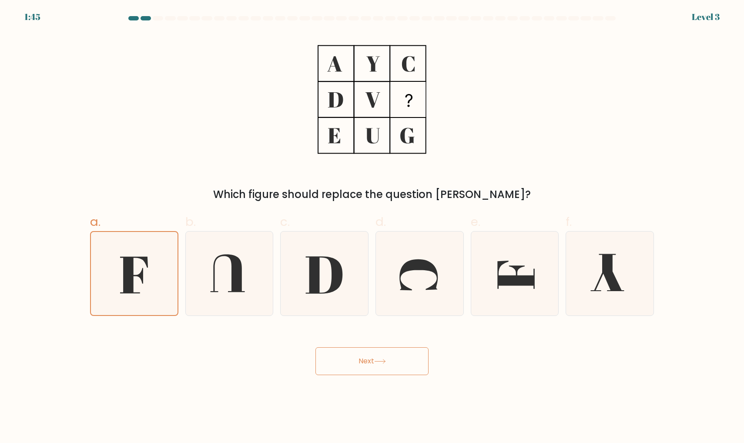
click at [357, 366] on button "Next" at bounding box center [372, 361] width 113 height 28
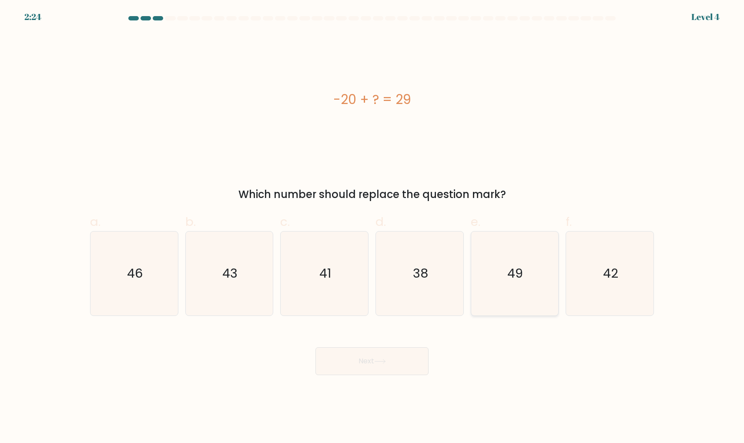
click at [542, 301] on icon "49" at bounding box center [515, 274] width 84 height 84
click at [373, 227] on input "e. 49" at bounding box center [372, 225] width 0 height 6
radio input "true"
click at [359, 362] on button "Next" at bounding box center [372, 361] width 113 height 28
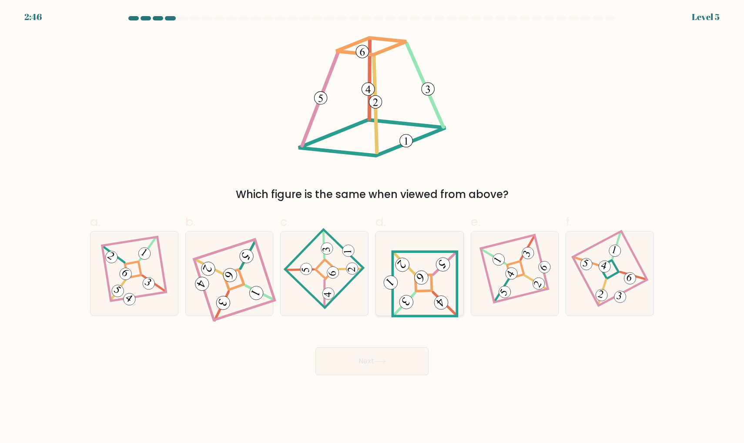
click at [394, 289] on g at bounding box center [419, 284] width 76 height 65
click at [373, 227] on input "d." at bounding box center [372, 225] width 0 height 6
radio input "true"
click at [374, 364] on button "Next" at bounding box center [372, 361] width 113 height 28
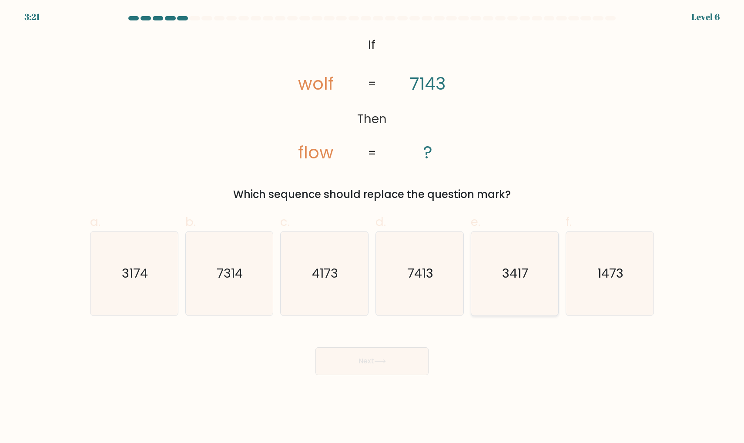
click at [512, 287] on icon "3417" at bounding box center [515, 274] width 84 height 84
click at [373, 227] on input "e. 3417" at bounding box center [372, 225] width 0 height 6
radio input "true"
click at [372, 361] on button "Next" at bounding box center [372, 361] width 113 height 28
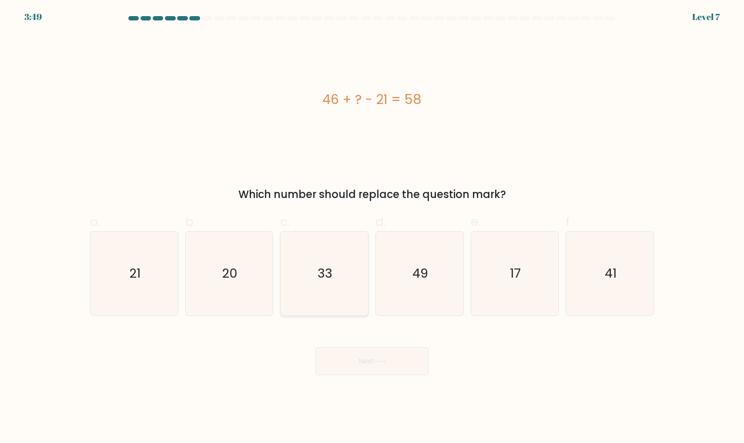
click at [306, 286] on icon "33" at bounding box center [325, 274] width 84 height 84
click at [372, 227] on input "c. 33" at bounding box center [372, 225] width 0 height 6
radio input "true"
click at [347, 364] on button "Next" at bounding box center [372, 361] width 113 height 28
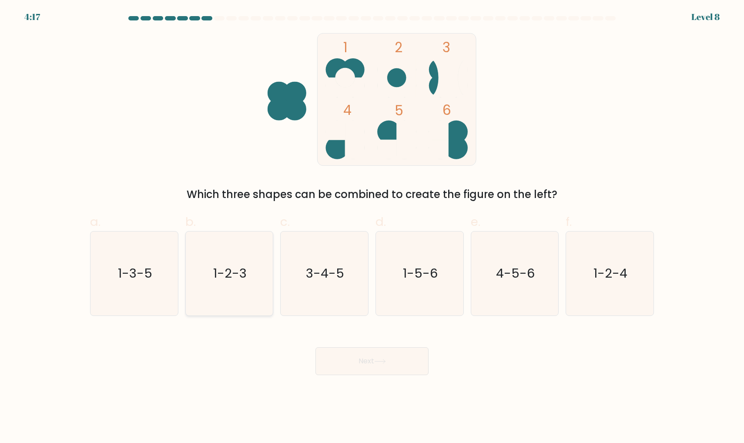
click at [242, 274] on text "1-2-3" at bounding box center [230, 273] width 34 height 17
click at [372, 227] on input "b. 1-2-3" at bounding box center [372, 225] width 0 height 6
radio input "true"
click at [607, 299] on icon "1-2-4" at bounding box center [610, 274] width 84 height 84
click at [373, 227] on input "f. 1-2-4" at bounding box center [372, 225] width 0 height 6
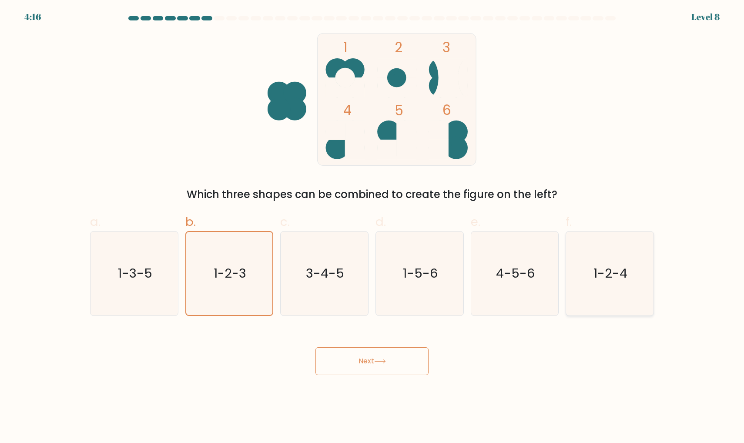
radio input "true"
click at [521, 275] on text "4-5-6" at bounding box center [515, 273] width 39 height 17
click at [373, 227] on input "e. 4-5-6" at bounding box center [372, 225] width 0 height 6
radio input "true"
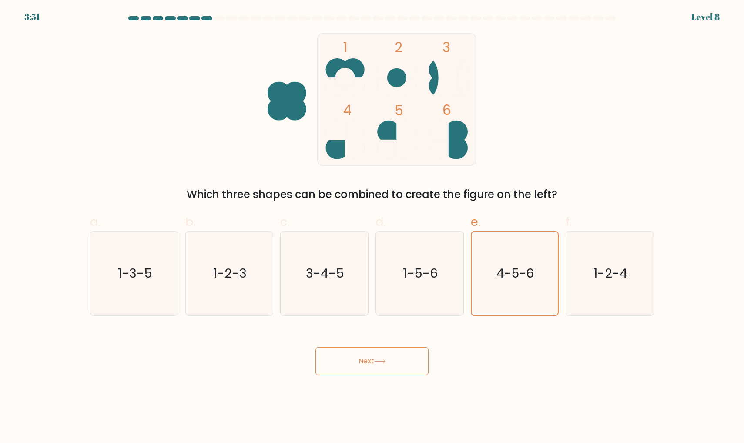
click at [364, 361] on button "Next" at bounding box center [372, 361] width 113 height 28
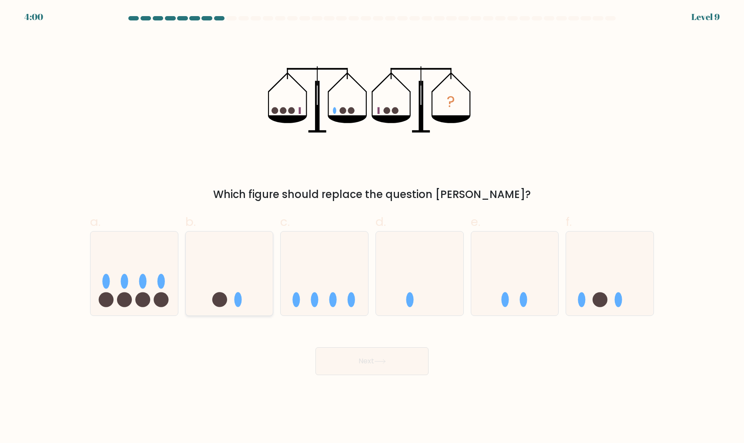
click at [231, 291] on icon at bounding box center [230, 273] width 88 height 72
click at [372, 227] on input "b." at bounding box center [372, 225] width 0 height 6
radio input "true"
click at [339, 360] on button "Next" at bounding box center [372, 361] width 113 height 28
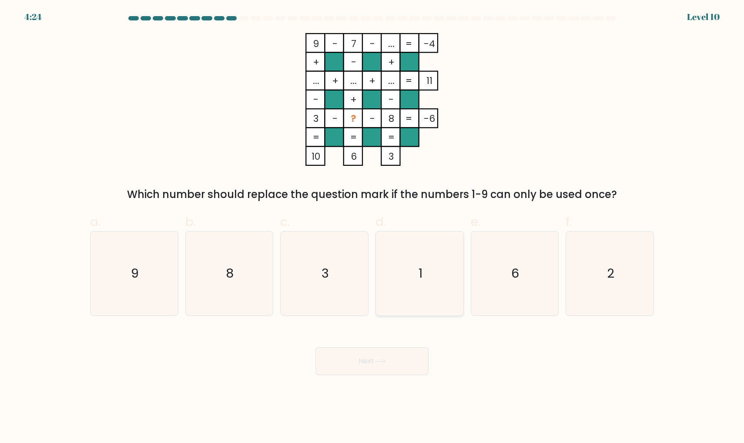
click at [407, 281] on icon "1" at bounding box center [420, 274] width 84 height 84
click at [373, 227] on input "d. 1" at bounding box center [372, 225] width 0 height 6
radio input "true"
click at [362, 365] on button "Next" at bounding box center [372, 361] width 113 height 28
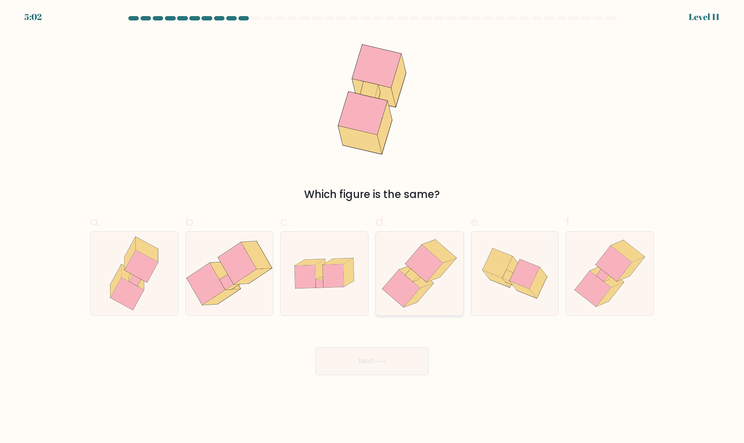
click at [418, 274] on icon at bounding box center [412, 274] width 13 height 13
click at [373, 227] on input "d." at bounding box center [372, 225] width 0 height 6
radio input "true"
click at [361, 361] on button "Next" at bounding box center [372, 361] width 113 height 28
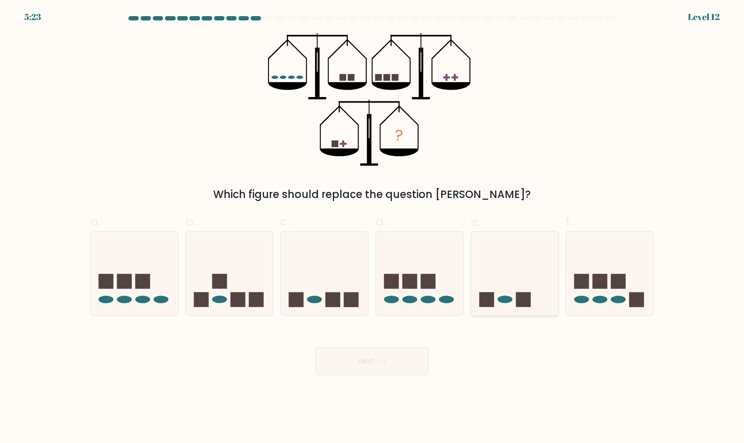
click at [514, 300] on icon at bounding box center [515, 273] width 88 height 72
click at [373, 227] on input "e." at bounding box center [372, 225] width 0 height 6
radio input "true"
click at [382, 370] on button "Next" at bounding box center [372, 361] width 113 height 28
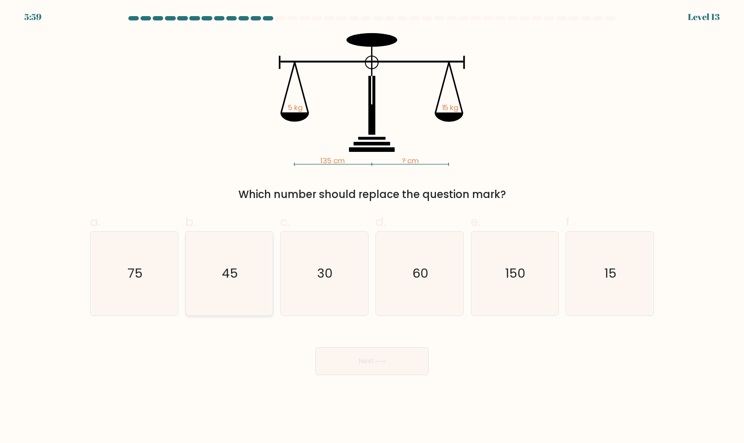
click at [211, 248] on icon "45" at bounding box center [229, 274] width 84 height 84
click at [372, 227] on input "b. 45" at bounding box center [372, 225] width 0 height 6
radio input "true"
click at [342, 366] on button "Next" at bounding box center [372, 361] width 113 height 28
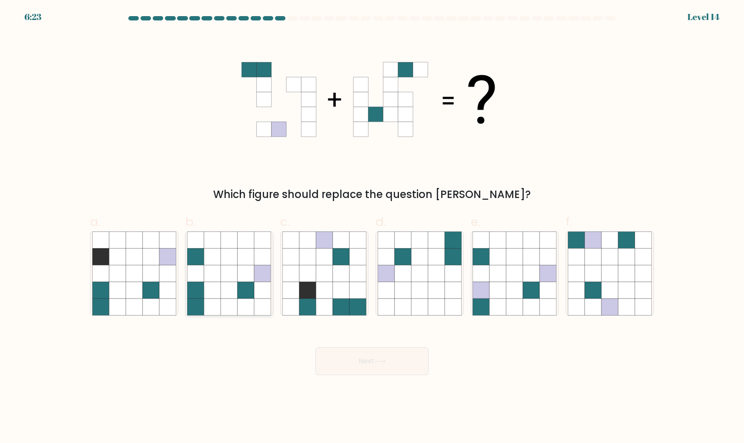
click at [244, 285] on icon at bounding box center [246, 290] width 17 height 17
click at [372, 227] on input "b." at bounding box center [372, 225] width 0 height 6
radio input "true"
click at [334, 367] on button "Next" at bounding box center [372, 361] width 113 height 28
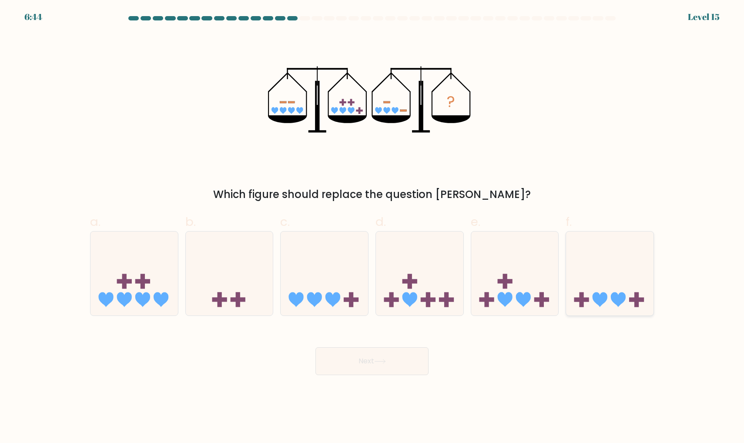
click at [610, 290] on icon at bounding box center [610, 273] width 88 height 72
click at [373, 227] on input "f." at bounding box center [372, 225] width 0 height 6
radio input "true"
click at [507, 292] on icon at bounding box center [515, 273] width 88 height 72
click at [373, 227] on input "e." at bounding box center [372, 225] width 0 height 6
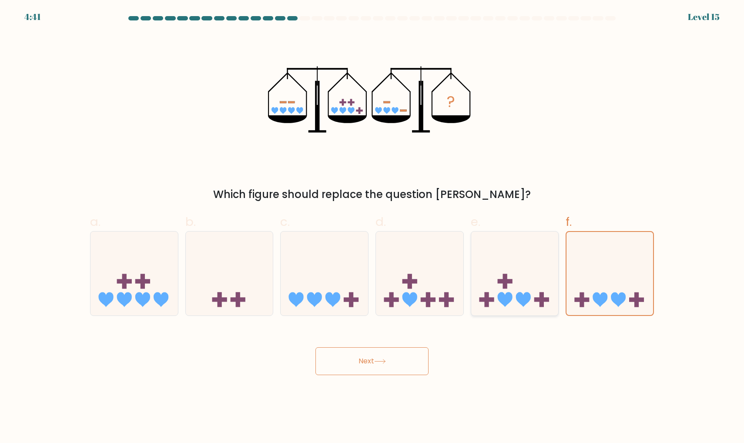
radio input "true"
click at [392, 365] on button "Next" at bounding box center [372, 361] width 113 height 28
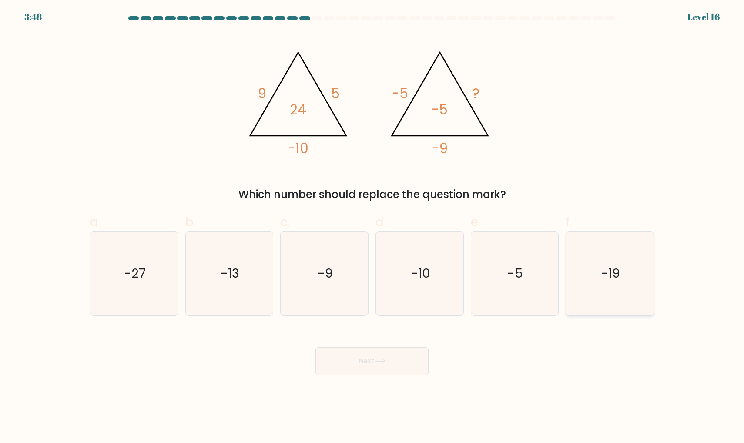
click at [584, 278] on icon "-19" at bounding box center [610, 274] width 84 height 84
click at [373, 227] on input "f. -19" at bounding box center [372, 225] width 0 height 6
radio input "true"
click at [368, 365] on button "Next" at bounding box center [372, 361] width 113 height 28
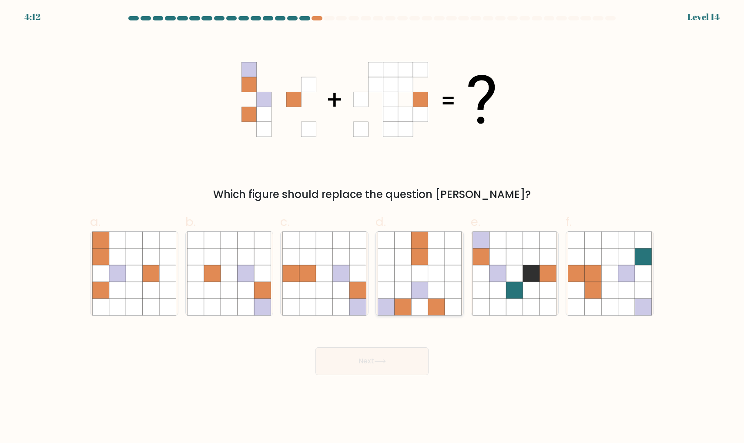
click at [396, 266] on icon at bounding box center [403, 273] width 17 height 17
click at [373, 227] on input "d." at bounding box center [372, 225] width 0 height 6
radio input "true"
click at [350, 360] on button "Next" at bounding box center [372, 361] width 113 height 28
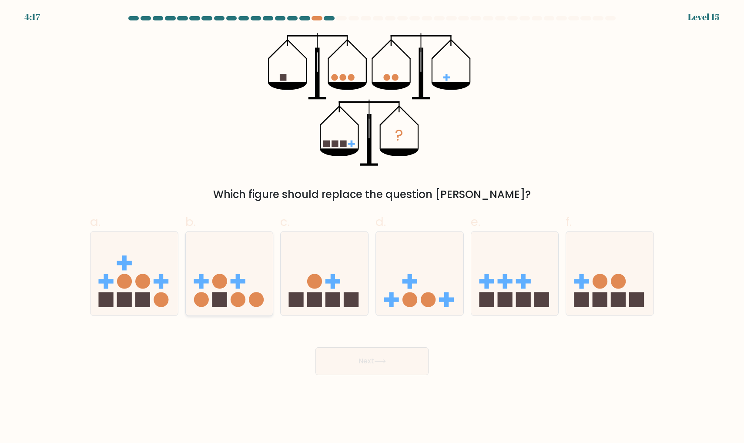
click at [219, 303] on rect at bounding box center [219, 300] width 15 height 15
click at [372, 227] on input "b." at bounding box center [372, 225] width 0 height 6
radio input "true"
click at [334, 367] on button "Next" at bounding box center [372, 361] width 113 height 28
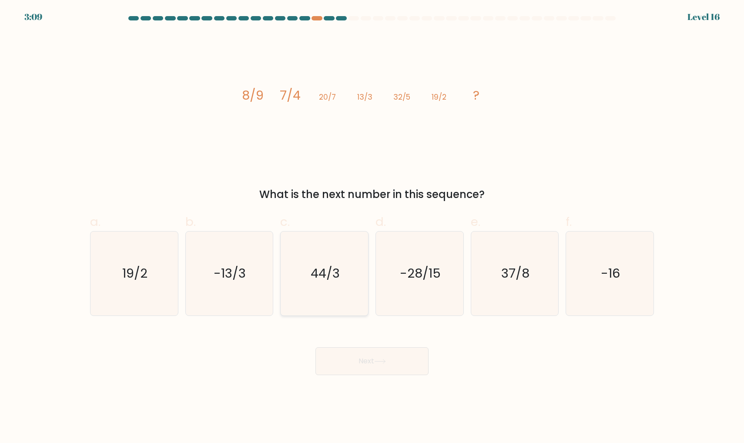
click at [329, 280] on text "44/3" at bounding box center [325, 273] width 29 height 17
click at [372, 227] on input "c. 44/3" at bounding box center [372, 225] width 0 height 6
radio input "true"
click at [350, 360] on button "Next" at bounding box center [372, 361] width 113 height 28
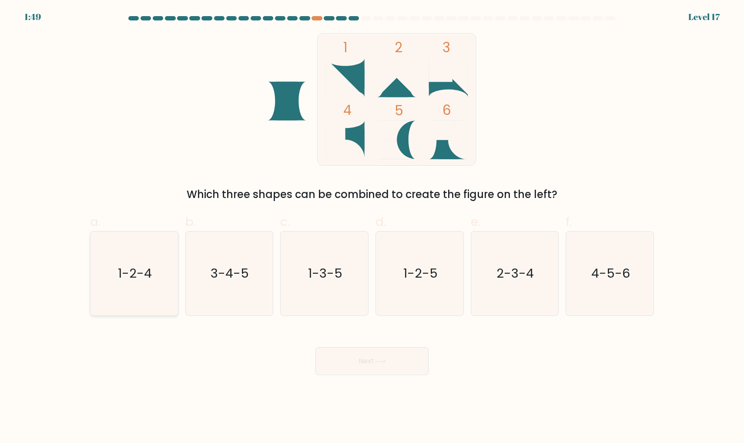
click at [118, 269] on icon "1-2-4" at bounding box center [134, 274] width 84 height 84
click at [372, 227] on input "a. 1-2-4" at bounding box center [372, 225] width 0 height 6
radio input "true"
click at [343, 362] on button "Next" at bounding box center [372, 361] width 113 height 28
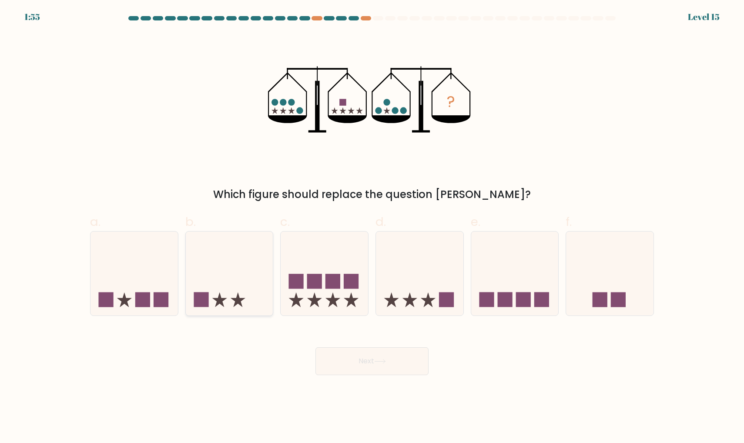
click at [229, 298] on icon at bounding box center [230, 273] width 88 height 72
click at [372, 227] on input "b." at bounding box center [372, 225] width 0 height 6
radio input "true"
click at [349, 370] on button "Next" at bounding box center [372, 361] width 113 height 28
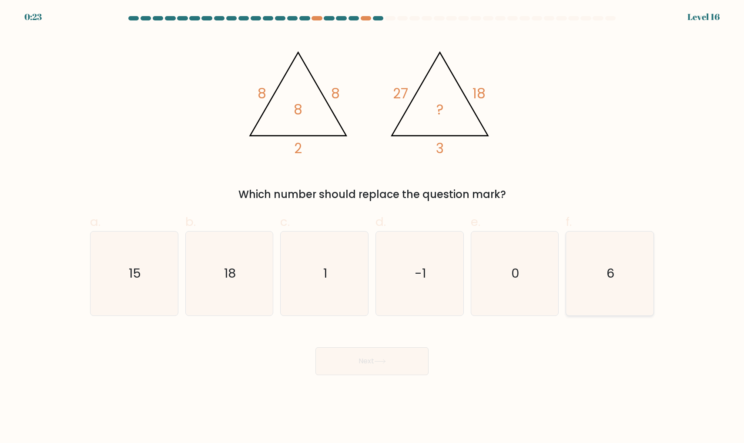
click at [630, 266] on icon "6" at bounding box center [610, 274] width 84 height 84
click at [373, 227] on input "f. 6" at bounding box center [372, 225] width 0 height 6
radio input "true"
click at [357, 364] on button "Next" at bounding box center [372, 361] width 113 height 28
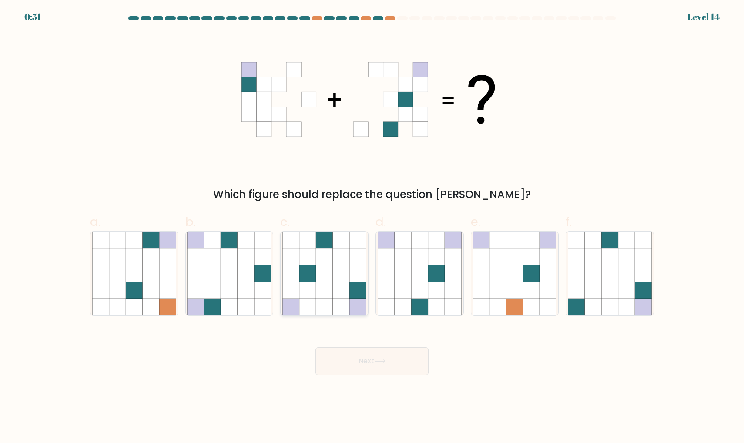
click at [317, 283] on icon at bounding box center [324, 290] width 17 height 17
click at [372, 227] on input "c." at bounding box center [372, 225] width 0 height 6
radio input "true"
click at [336, 368] on button "Next" at bounding box center [372, 361] width 113 height 28
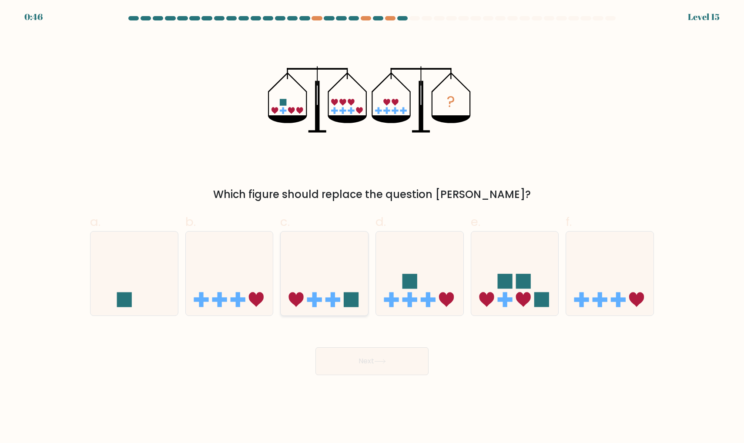
click at [341, 279] on icon at bounding box center [325, 273] width 88 height 72
click at [372, 227] on input "c." at bounding box center [372, 225] width 0 height 6
radio input "true"
click at [363, 364] on button "Next" at bounding box center [372, 361] width 113 height 28
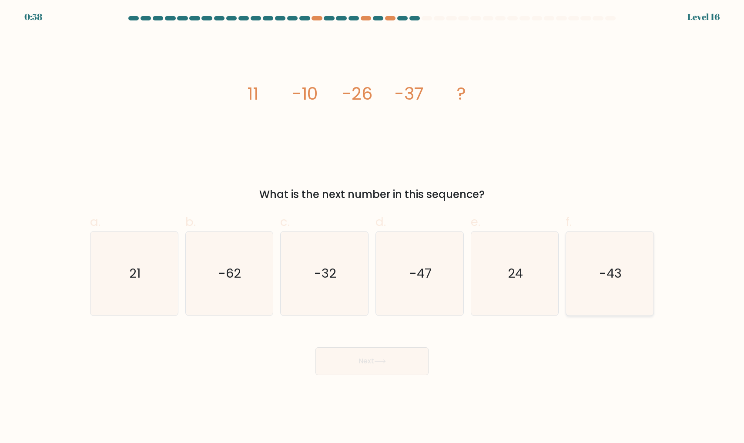
click at [600, 269] on icon "-43" at bounding box center [610, 274] width 84 height 84
click at [373, 227] on input "f. -43" at bounding box center [372, 225] width 0 height 6
radio input "true"
click at [363, 367] on button "Next" at bounding box center [372, 361] width 113 height 28
click at [587, 268] on icon "-43" at bounding box center [610, 274] width 84 height 84
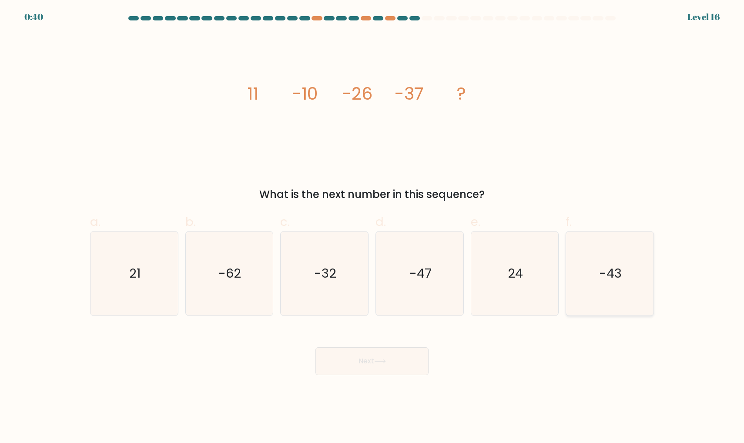
click at [373, 227] on input "f. -43" at bounding box center [372, 225] width 0 height 6
radio input "true"
click at [400, 359] on button "Next" at bounding box center [372, 361] width 113 height 28
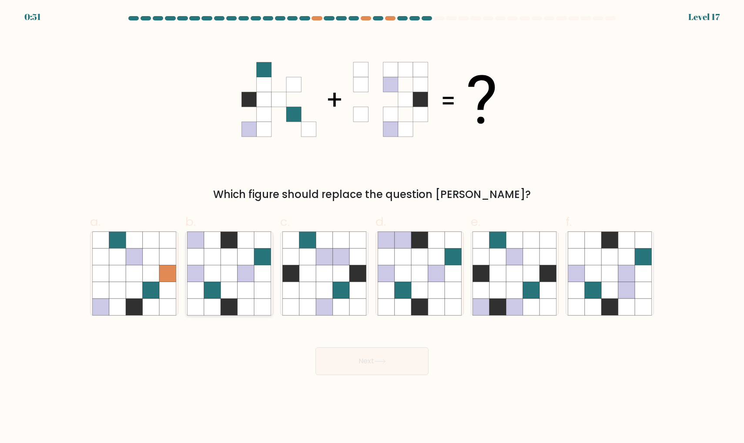
click at [228, 300] on icon at bounding box center [229, 307] width 17 height 17
click at [372, 227] on input "b." at bounding box center [372, 225] width 0 height 6
radio input "true"
click at [361, 364] on button "Next" at bounding box center [372, 361] width 113 height 28
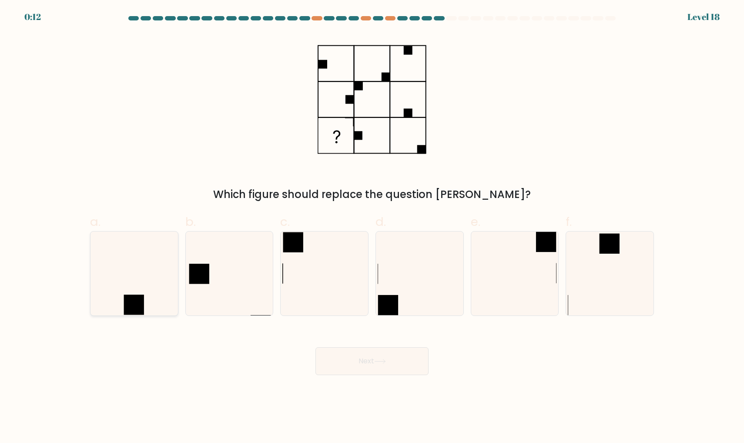
click at [137, 282] on icon at bounding box center [134, 274] width 84 height 84
click at [372, 227] on input "a." at bounding box center [372, 225] width 0 height 6
radio input "true"
click at [343, 358] on button "Next" at bounding box center [372, 361] width 113 height 28
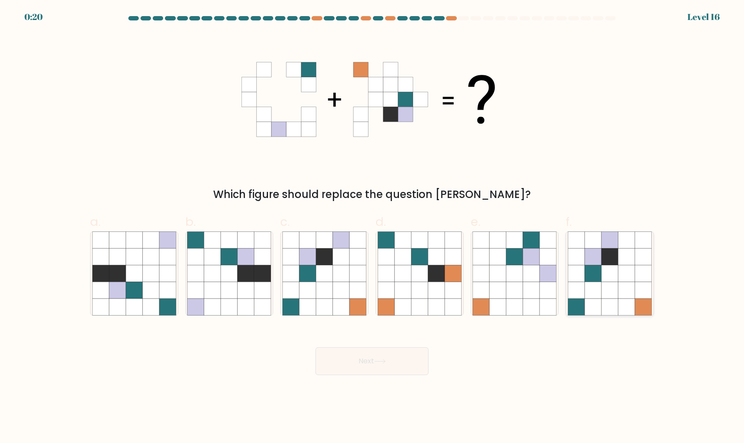
click at [603, 261] on icon at bounding box center [610, 257] width 17 height 17
click at [373, 227] on input "f." at bounding box center [372, 225] width 0 height 6
radio input "true"
click at [387, 367] on button "Next" at bounding box center [372, 361] width 113 height 28
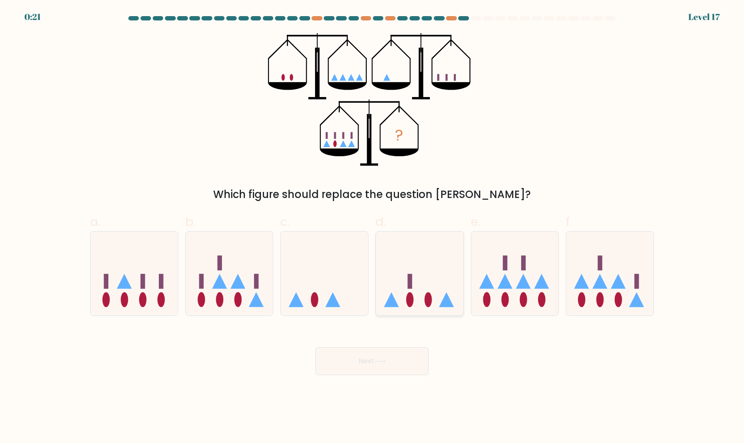
click at [449, 244] on icon at bounding box center [420, 273] width 88 height 72
click at [373, 227] on input "d." at bounding box center [372, 225] width 0 height 6
radio input "true"
click at [357, 363] on button "Next" at bounding box center [372, 361] width 113 height 28
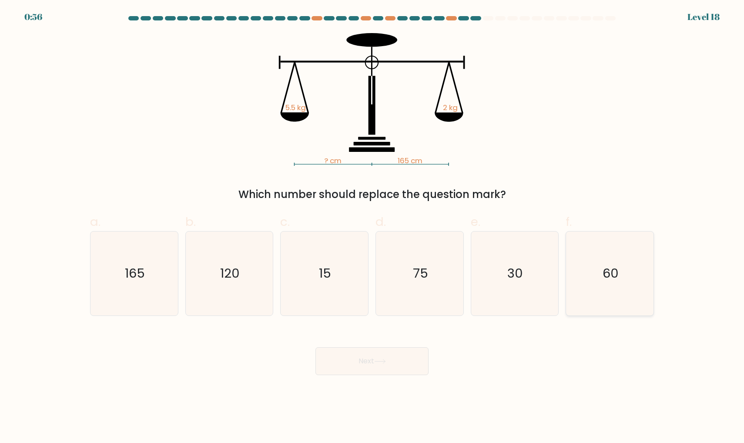
click at [599, 272] on icon "60" at bounding box center [610, 274] width 84 height 84
click at [373, 227] on input "f. 60" at bounding box center [372, 225] width 0 height 6
radio input "true"
click at [368, 373] on button "Next" at bounding box center [372, 361] width 113 height 28
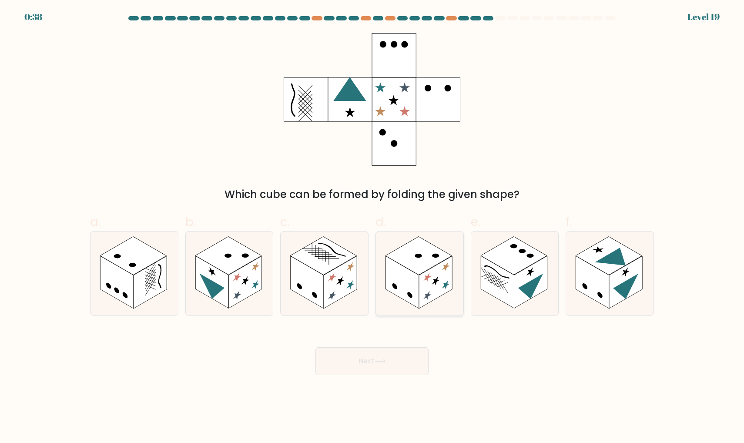
click at [433, 284] on icon at bounding box center [436, 281] width 8 height 12
click at [373, 227] on input "d." at bounding box center [372, 225] width 0 height 6
radio input "true"
click at [351, 364] on button "Next" at bounding box center [372, 361] width 113 height 28
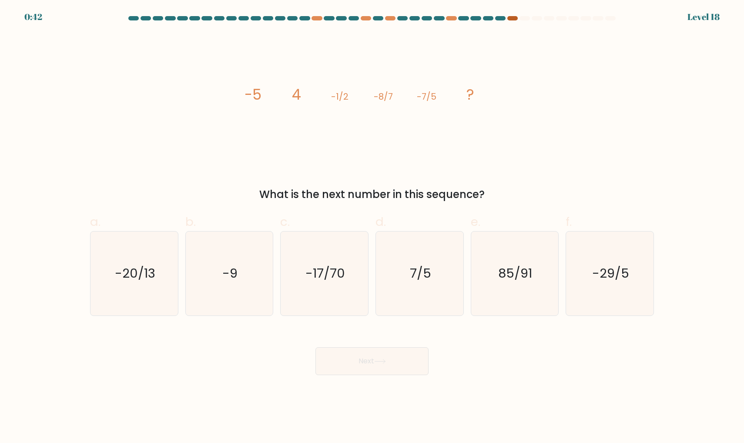
click at [509, 18] on div at bounding box center [513, 18] width 10 height 4
click at [147, 271] on text "-20/13" at bounding box center [135, 273] width 40 height 17
click at [372, 227] on input "a. -20/13" at bounding box center [372, 225] width 0 height 6
radio input "true"
click at [338, 354] on button "Next" at bounding box center [372, 361] width 113 height 28
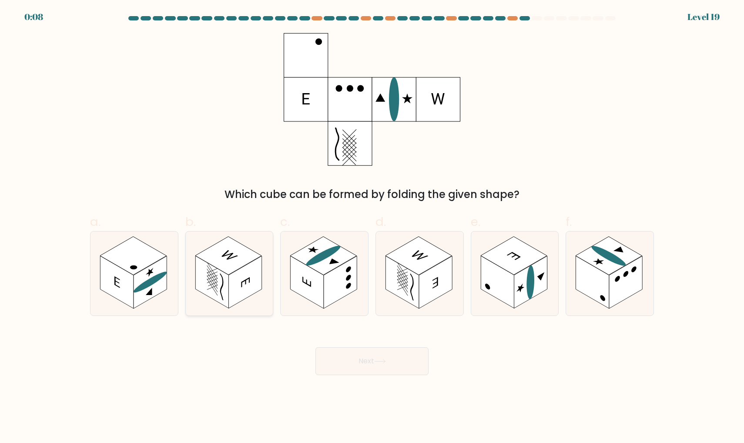
click at [216, 294] on rect at bounding box center [211, 282] width 33 height 53
click at [372, 227] on input "b." at bounding box center [372, 225] width 0 height 6
radio input "true"
click at [356, 357] on button "Next" at bounding box center [372, 361] width 113 height 28
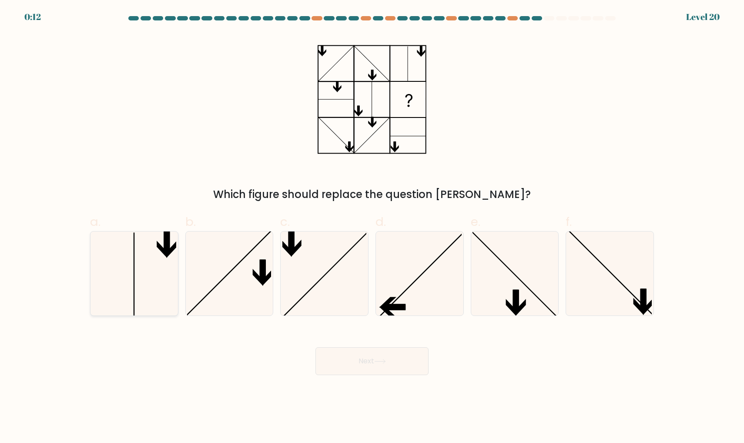
click at [137, 286] on icon at bounding box center [134, 274] width 84 height 84
click at [372, 227] on input "a." at bounding box center [372, 225] width 0 height 6
radio input "true"
click at [336, 357] on button "Next" at bounding box center [372, 361] width 113 height 28
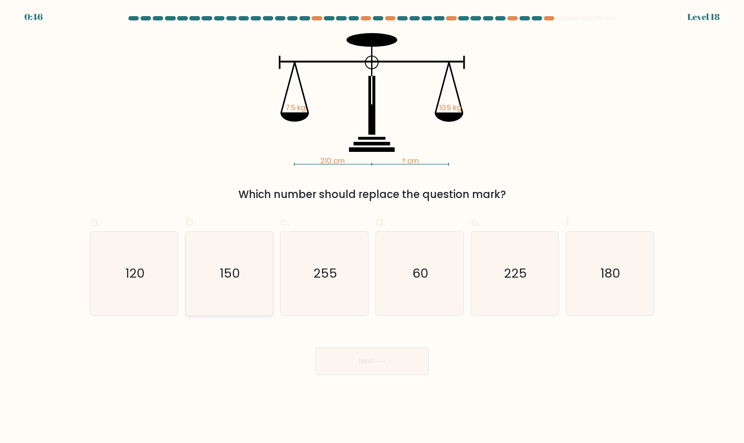
click at [215, 280] on icon "150" at bounding box center [229, 274] width 84 height 84
click at [372, 227] on input "b. 150" at bounding box center [372, 225] width 0 height 6
radio input "true"
click at [344, 359] on button "Next" at bounding box center [372, 361] width 113 height 28
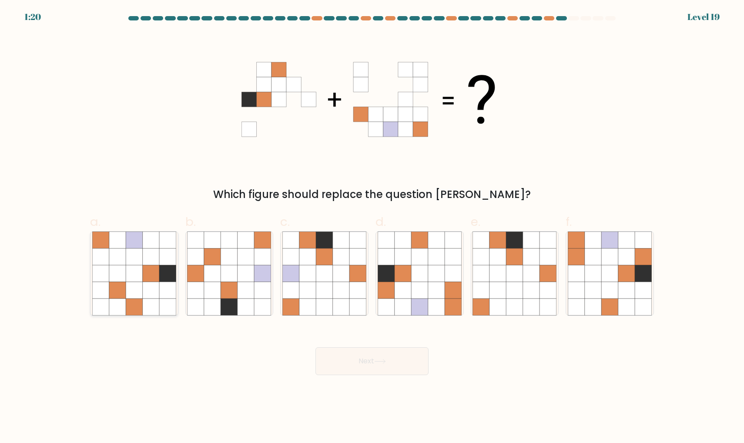
click at [129, 270] on icon at bounding box center [134, 273] width 17 height 17
click at [372, 227] on input "a." at bounding box center [372, 225] width 0 height 6
radio input "true"
click at [405, 276] on icon at bounding box center [403, 273] width 17 height 17
click at [373, 227] on input "d." at bounding box center [372, 225] width 0 height 6
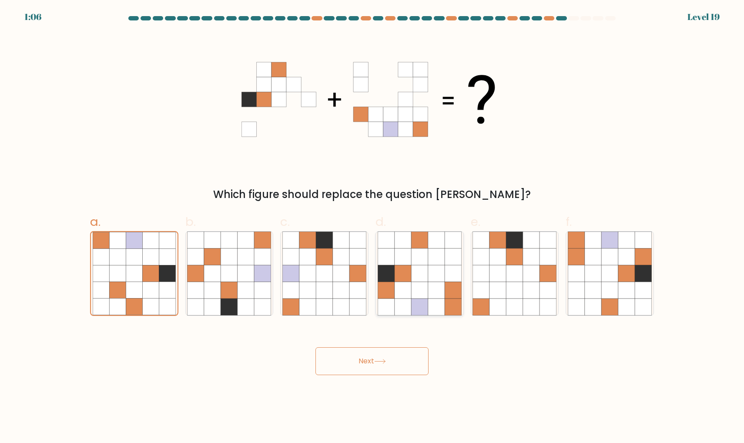
radio input "true"
click at [370, 361] on button "Next" at bounding box center [372, 361] width 113 height 28
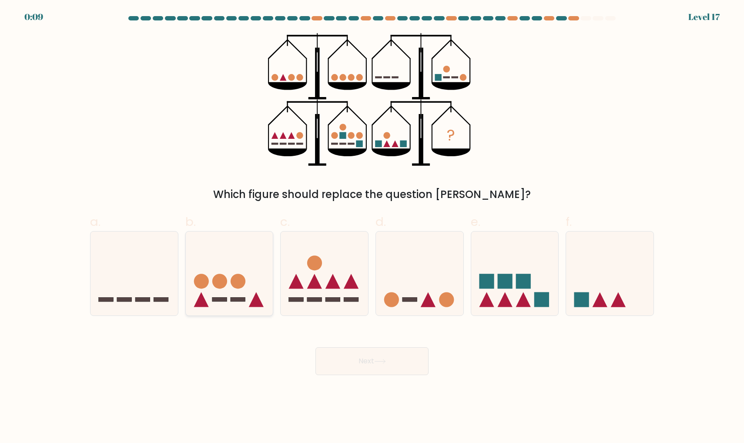
click at [226, 259] on icon at bounding box center [230, 273] width 88 height 72
click at [372, 227] on input "b." at bounding box center [372, 225] width 0 height 6
radio input "true"
click at [360, 365] on button "Next" at bounding box center [372, 361] width 113 height 28
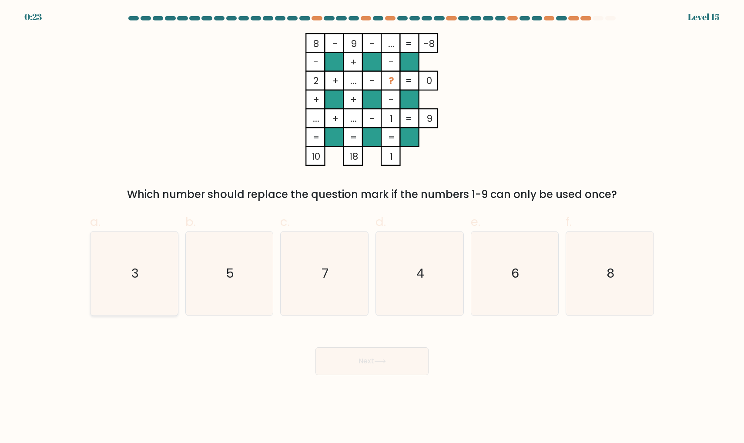
click at [176, 297] on icon "3" at bounding box center [134, 274] width 84 height 84
click at [372, 227] on input "a. 3" at bounding box center [372, 225] width 0 height 6
radio input "true"
click at [222, 290] on icon "5" at bounding box center [229, 274] width 84 height 84
click at [372, 227] on input "b. 5" at bounding box center [372, 225] width 0 height 6
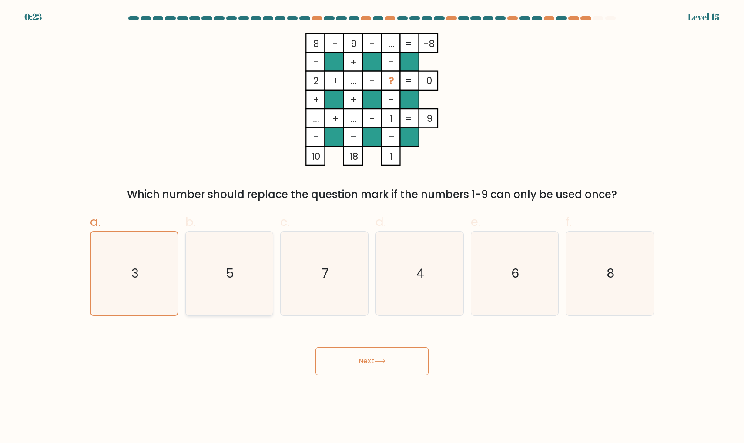
radio input "true"
click at [341, 355] on button "Next" at bounding box center [372, 361] width 113 height 28
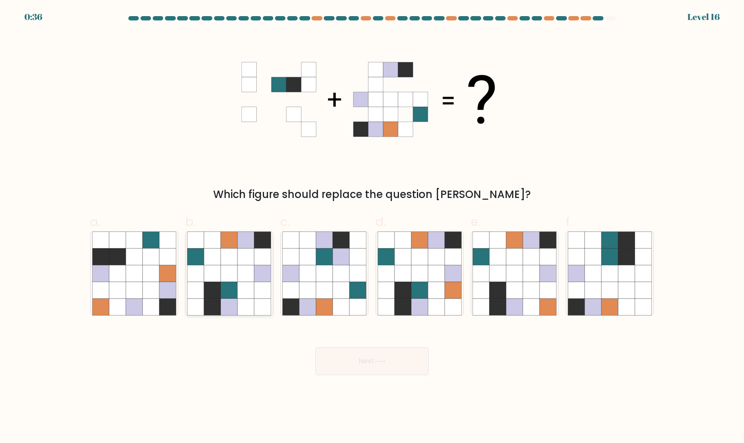
click at [250, 295] on icon at bounding box center [246, 290] width 17 height 17
click at [372, 227] on input "b." at bounding box center [372, 225] width 0 height 6
radio input "true"
click at [330, 356] on button "Next" at bounding box center [372, 361] width 113 height 28
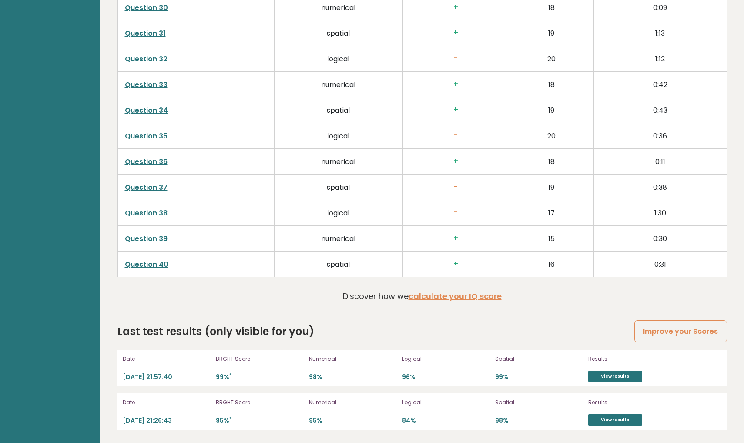
scroll to position [2172, 0]
click at [605, 376] on link "View results" at bounding box center [616, 376] width 54 height 11
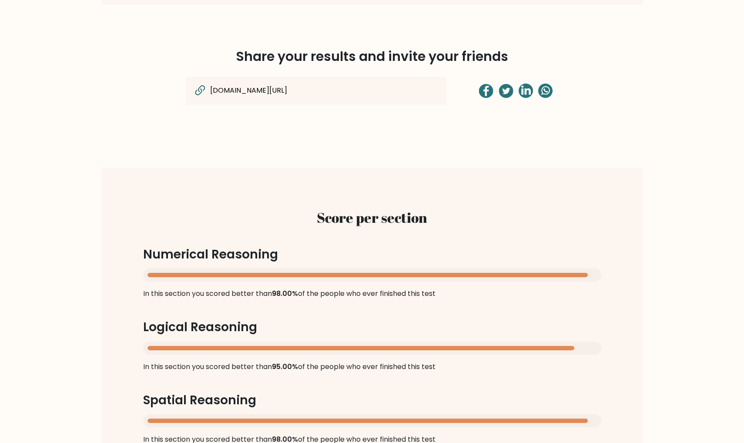
scroll to position [660, 0]
click at [545, 90] on icon at bounding box center [546, 90] width 4 height 4
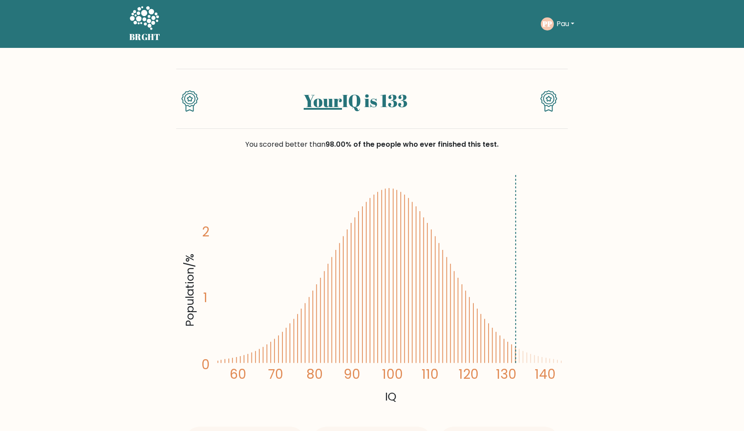
scroll to position [660, 0]
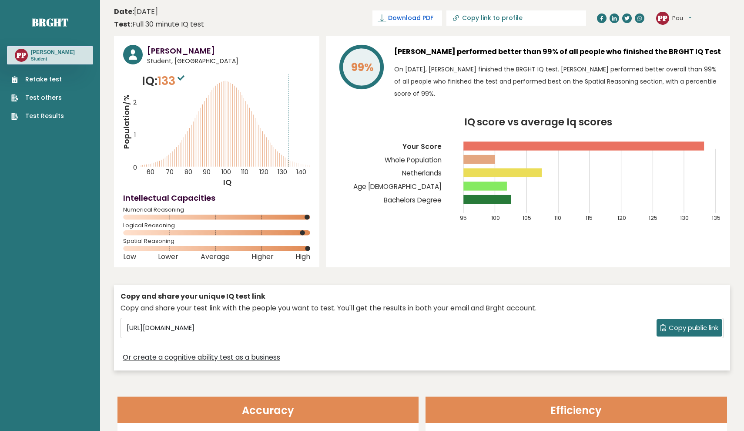
click at [405, 23] on link "Download PDF" at bounding box center [408, 17] width 70 height 15
click at [548, 151] on icon "IQ score vs average Iq scores 95 100 105 110 115 120 125 130 135 Your Score Who…" at bounding box center [528, 174] width 386 height 114
drag, startPoint x: 613, startPoint y: 57, endPoint x: 656, endPoint y: 60, distance: 43.6
click at [564, 141] on icon "IQ score vs average Iq scores 95 100 105 110 115 120 125 130 135 Your Score Who…" at bounding box center [528, 174] width 386 height 114
click at [650, 61] on div "[PERSON_NAME] performed better than 99% of all people who finished the BRGHT IQ…" at bounding box center [557, 74] width 327 height 59
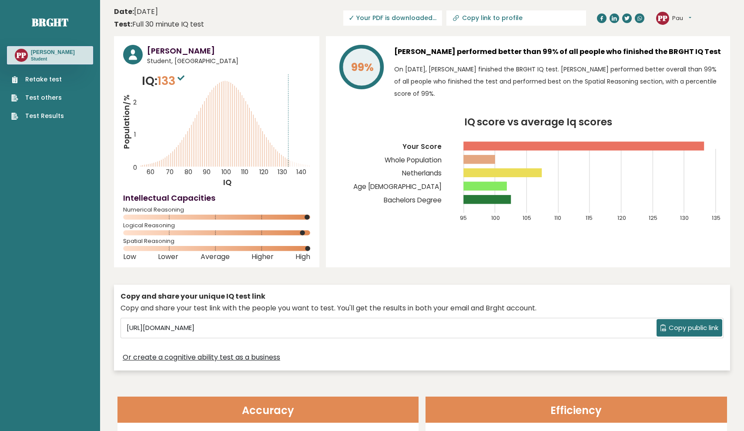
click at [395, 20] on span "✓ Your PDF is downloaded..." at bounding box center [392, 17] width 99 height 15
click at [632, 42] on div "99% [PERSON_NAME] performed better than 99% of all people who finished the BRGH…" at bounding box center [528, 151] width 404 height 231
click at [690, 20] on button "Pau" at bounding box center [682, 18] width 19 height 9
click at [457, 20] on icon at bounding box center [456, 18] width 9 height 9
type input "[URL][DOMAIN_NAME]"
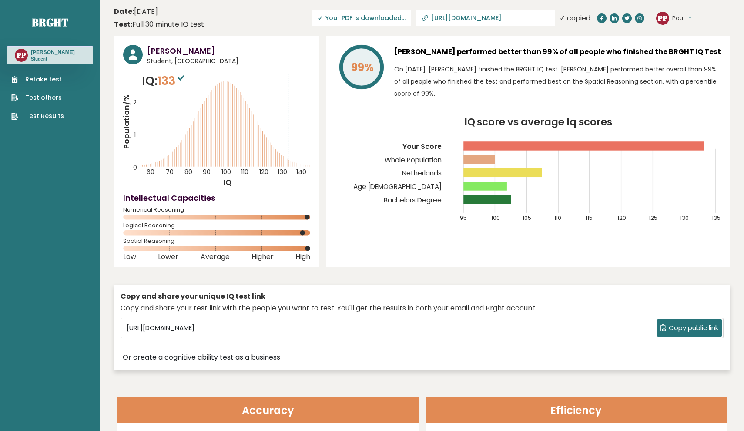
click at [394, 19] on span "✓ Your PDF is downloaded..." at bounding box center [362, 17] width 99 height 15
click at [451, 20] on input "[URL][DOMAIN_NAME]" at bounding box center [490, 17] width 118 height 7
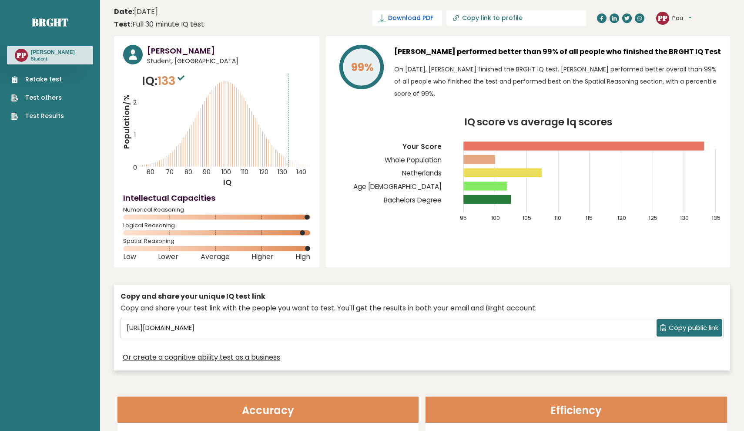
click at [418, 17] on span "Download PDF" at bounding box center [410, 17] width 45 height 9
click at [445, 241] on div "99% [PERSON_NAME] performed better than 99% of all people who finished the BRGH…" at bounding box center [528, 151] width 404 height 231
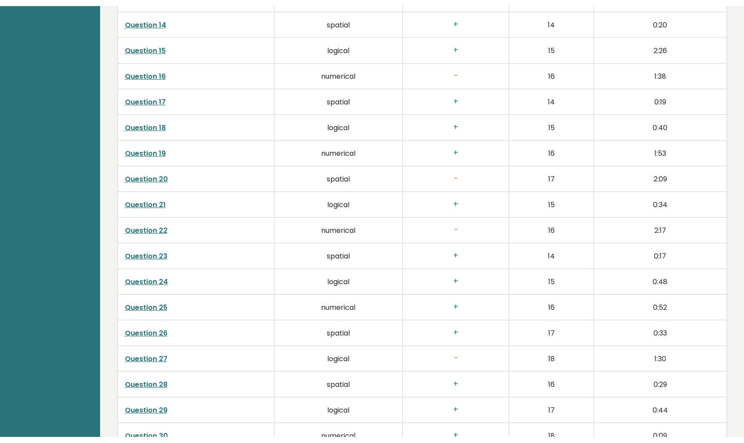
scroll to position [1758, 0]
